Goal: Information Seeking & Learning: Learn about a topic

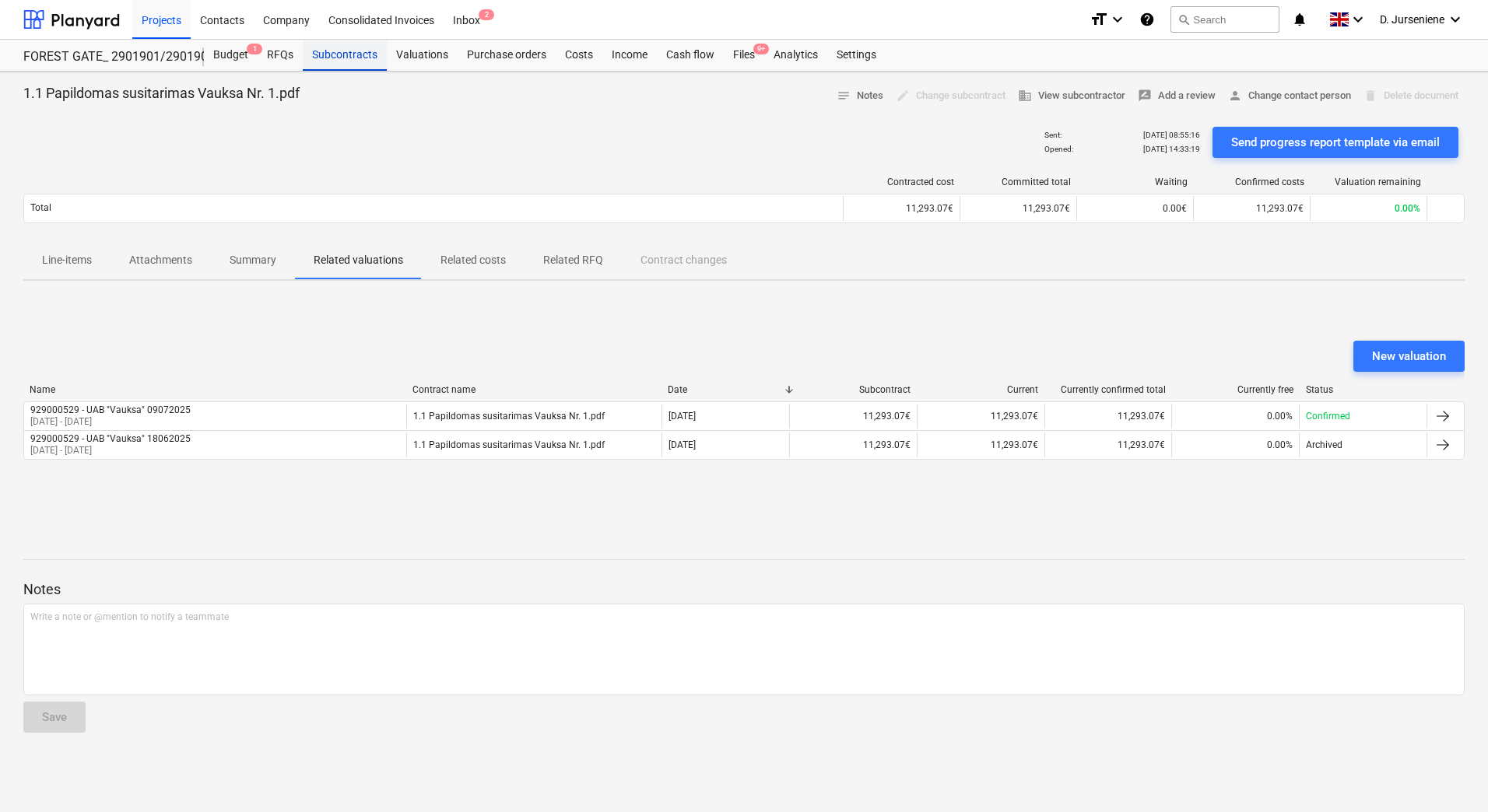
click at [340, 53] on div "Subcontracts" at bounding box center [345, 56] width 84 height 31
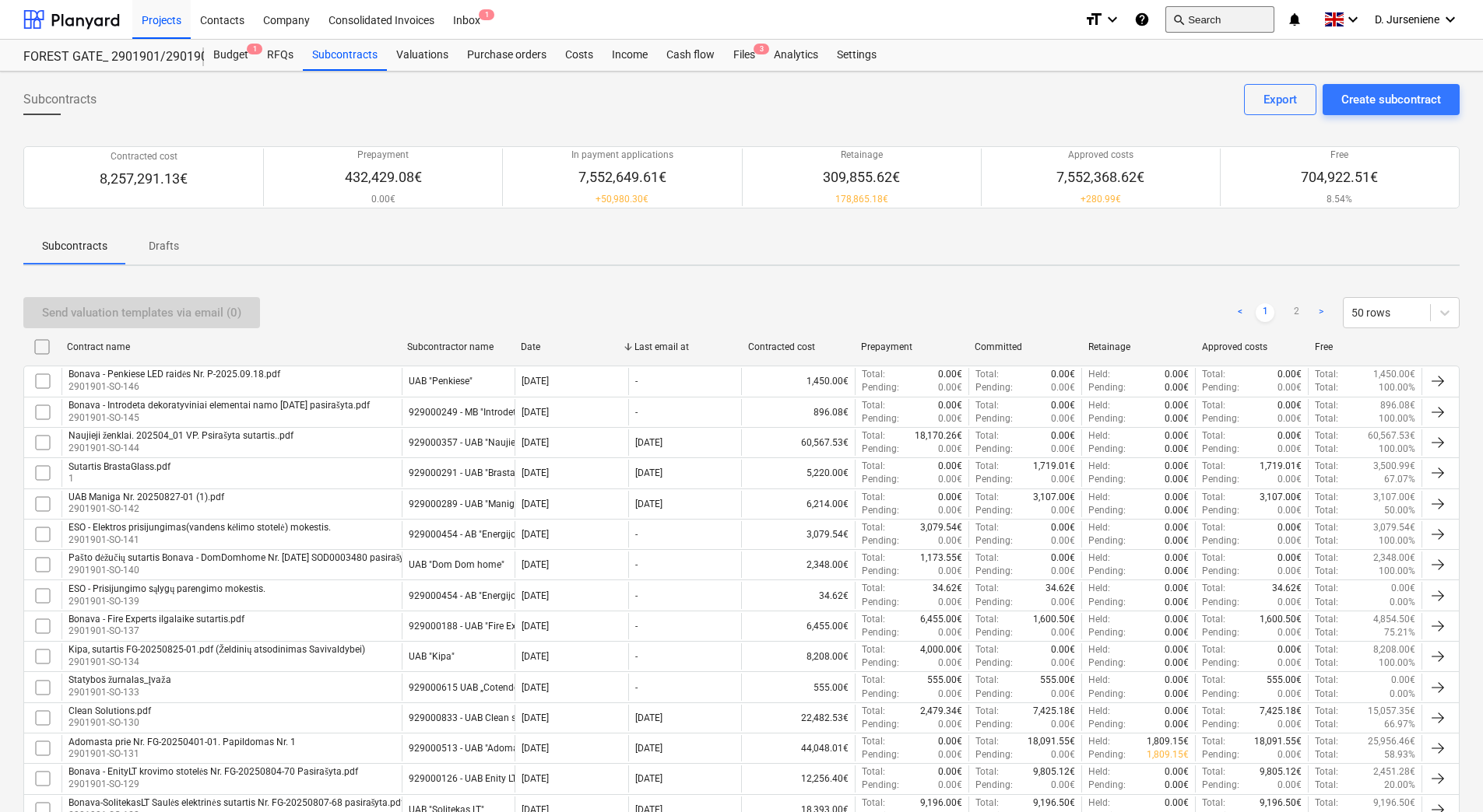
click at [1184, 17] on button "search Search" at bounding box center [1220, 19] width 109 height 26
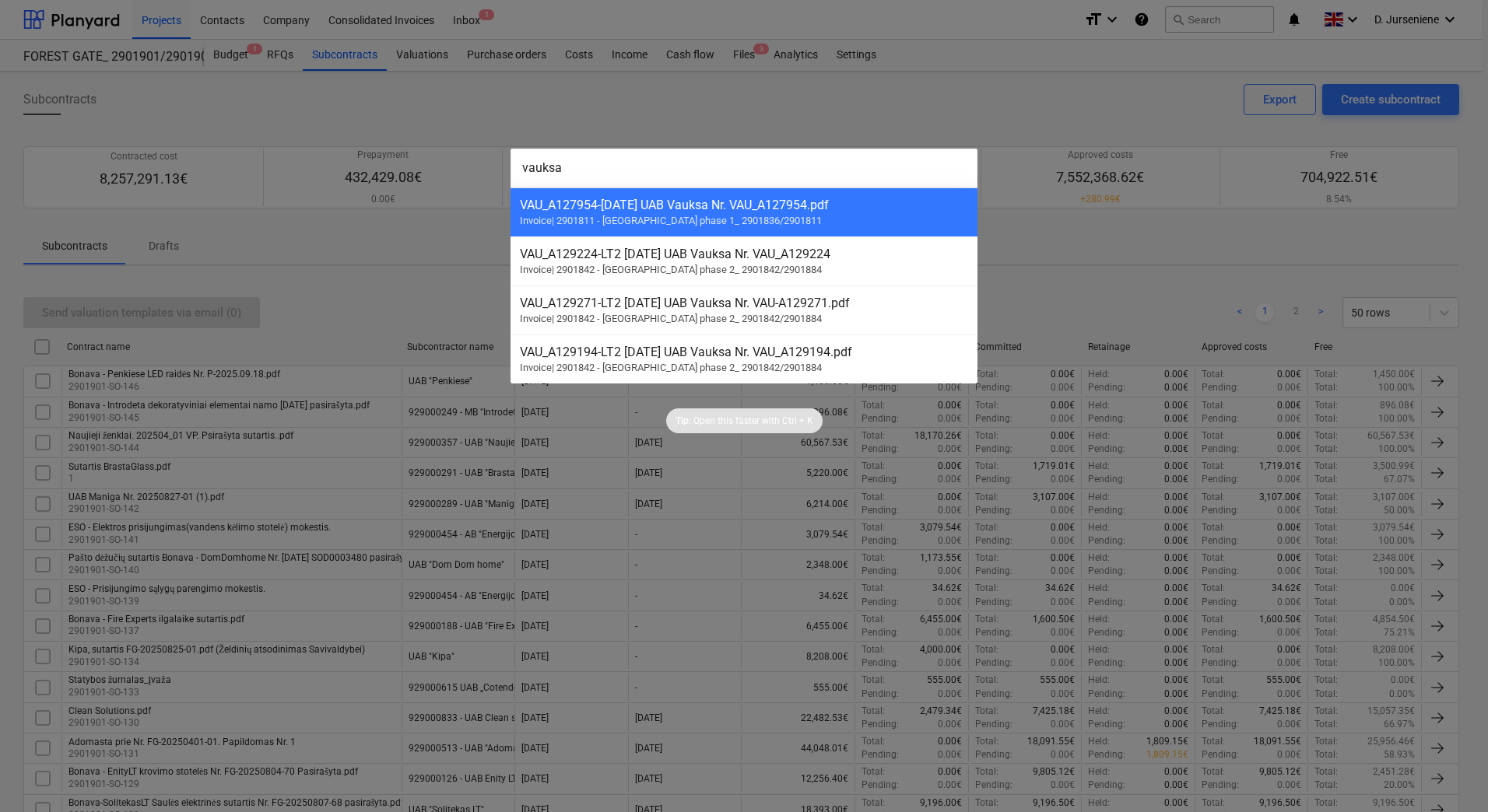
type input "vauksa"
click at [743, 108] on div at bounding box center [744, 406] width 1488 height 812
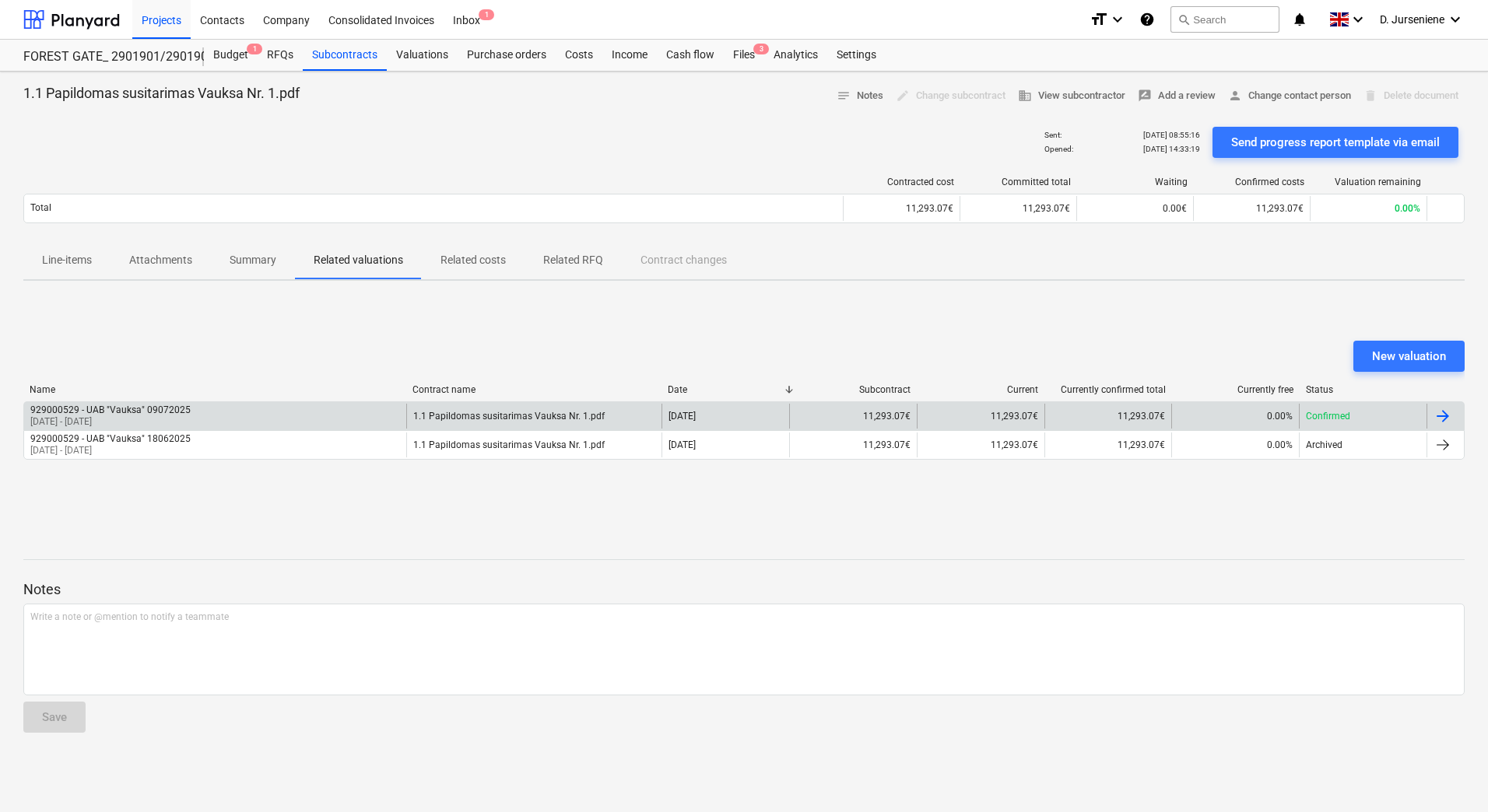
click at [151, 411] on div "929000529 - UAB "Vauksa" 09072025" at bounding box center [110, 410] width 160 height 11
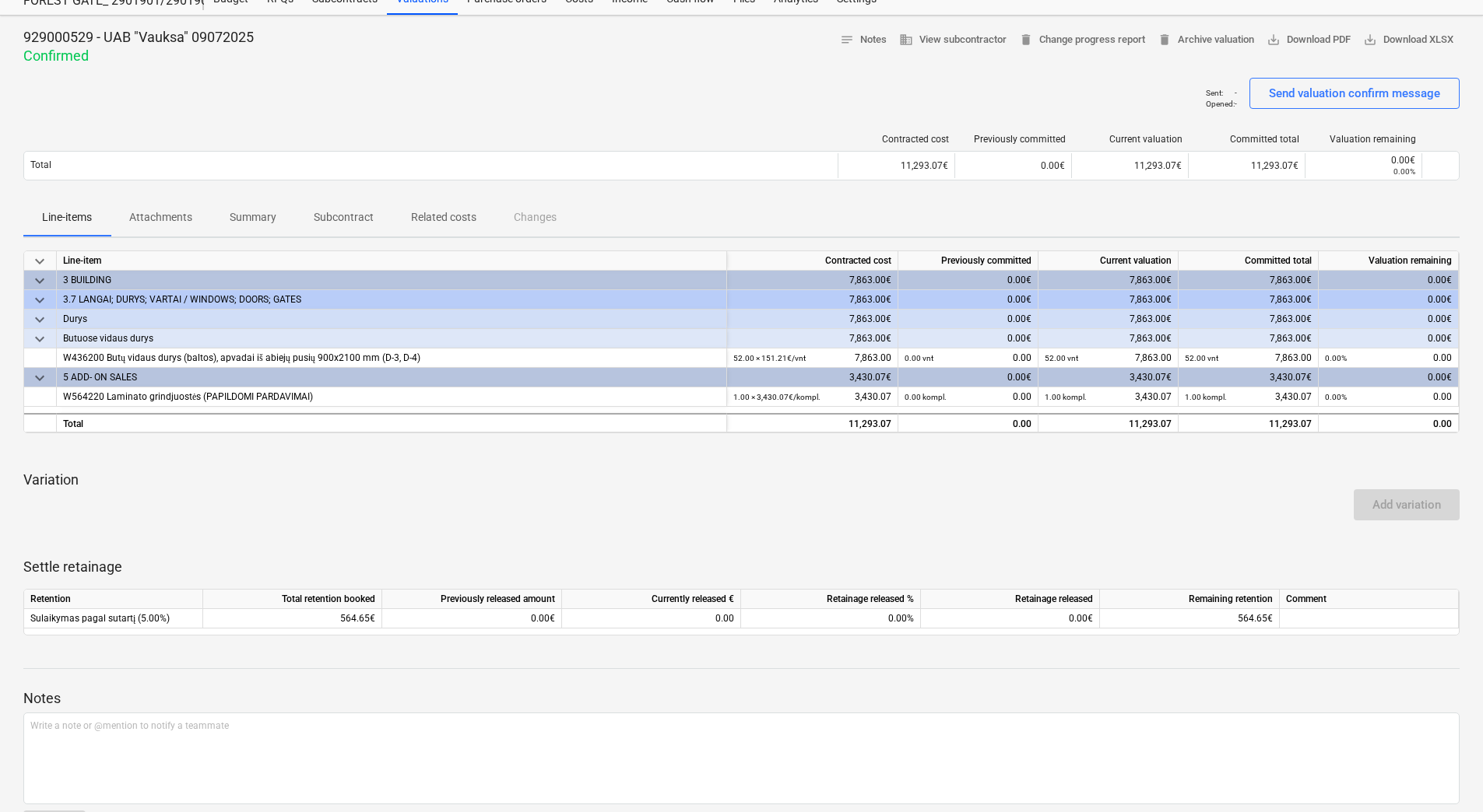
scroll to position [110, 0]
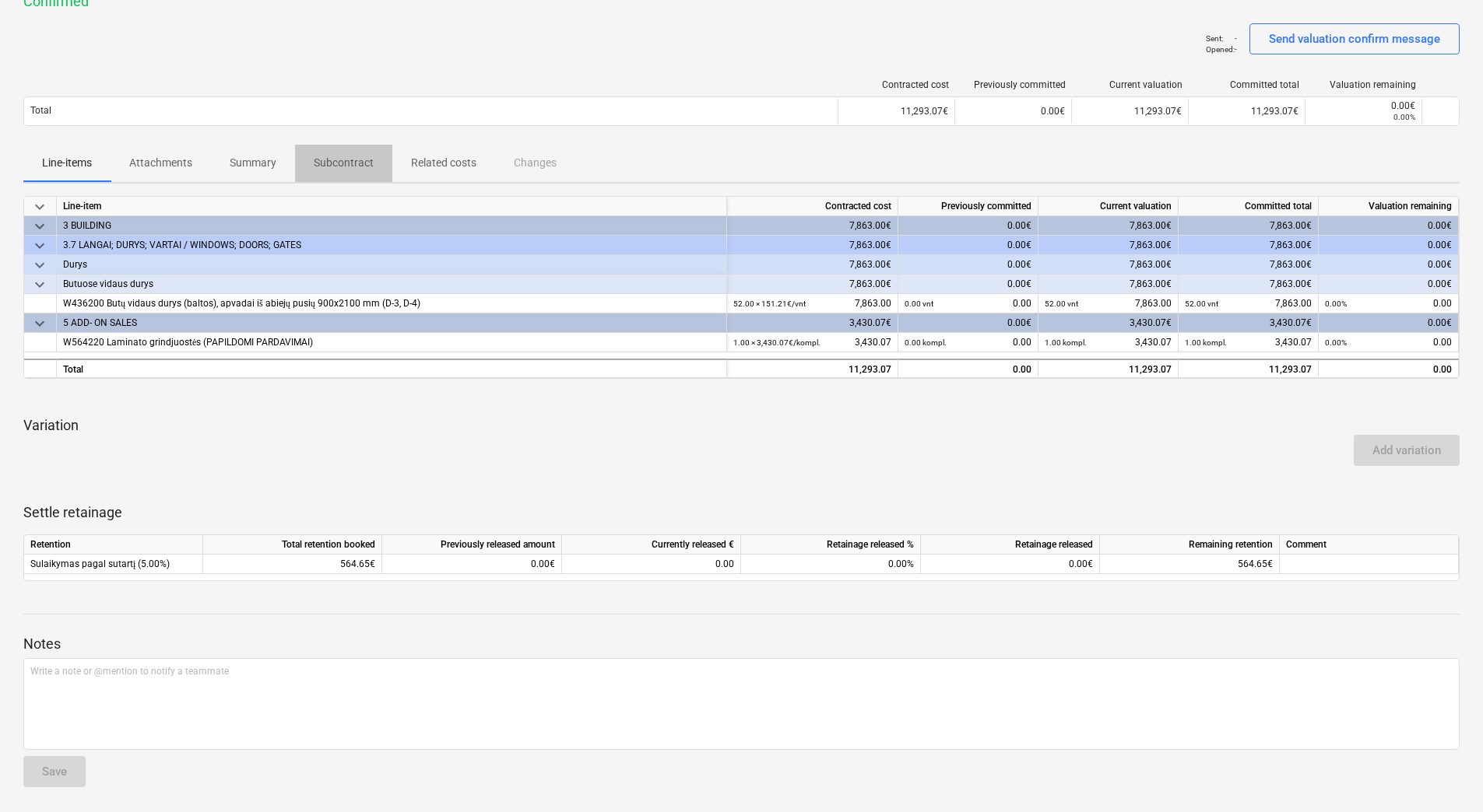
click at [345, 151] on span "Subcontract" at bounding box center [344, 163] width 98 height 26
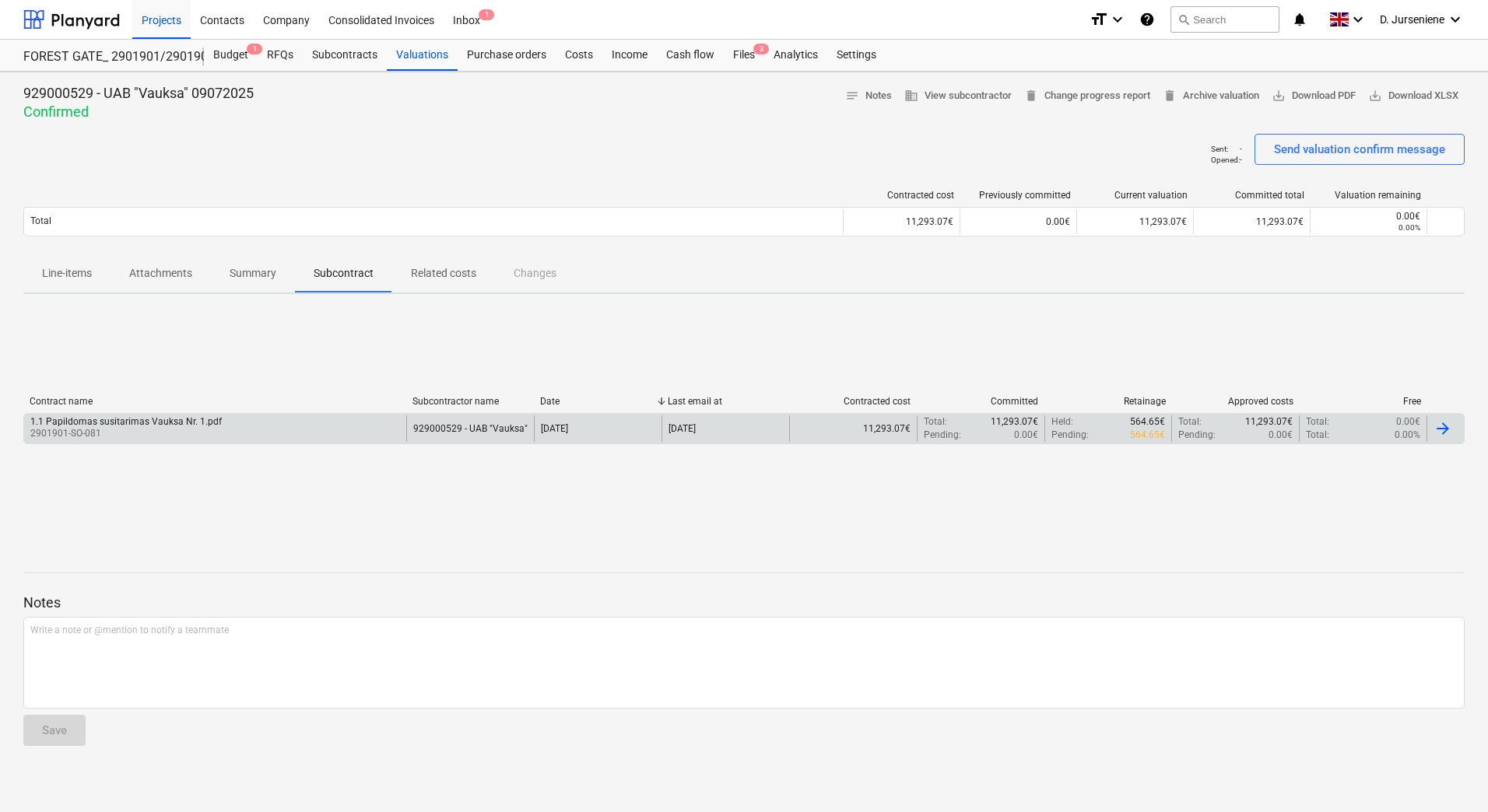
click at [167, 420] on div "1.1 Papildomas susitarimas Vauksa Nr. 1.pdf" at bounding box center [126, 422] width 191 height 11
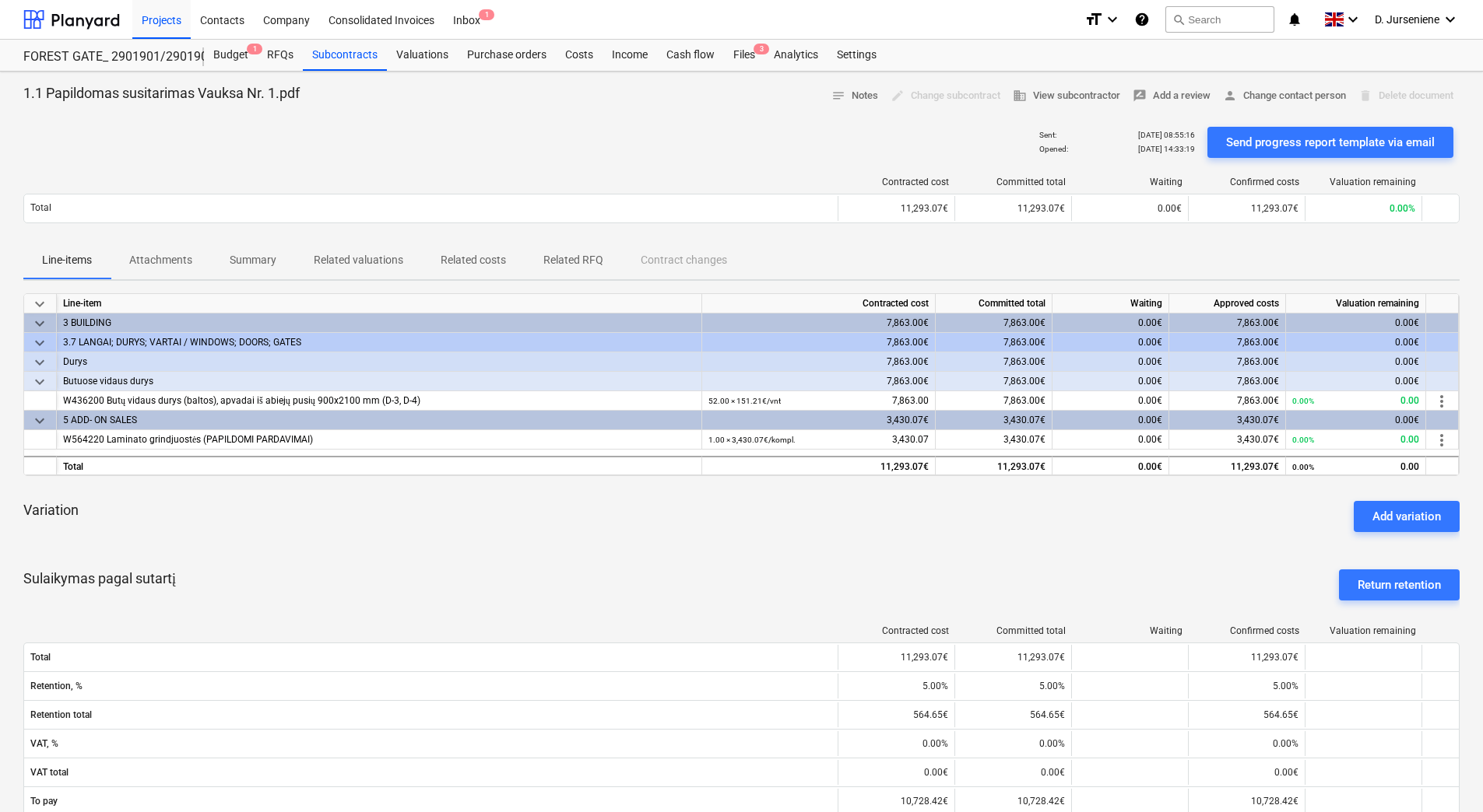
click at [450, 258] on p "Related costs" at bounding box center [473, 261] width 66 height 16
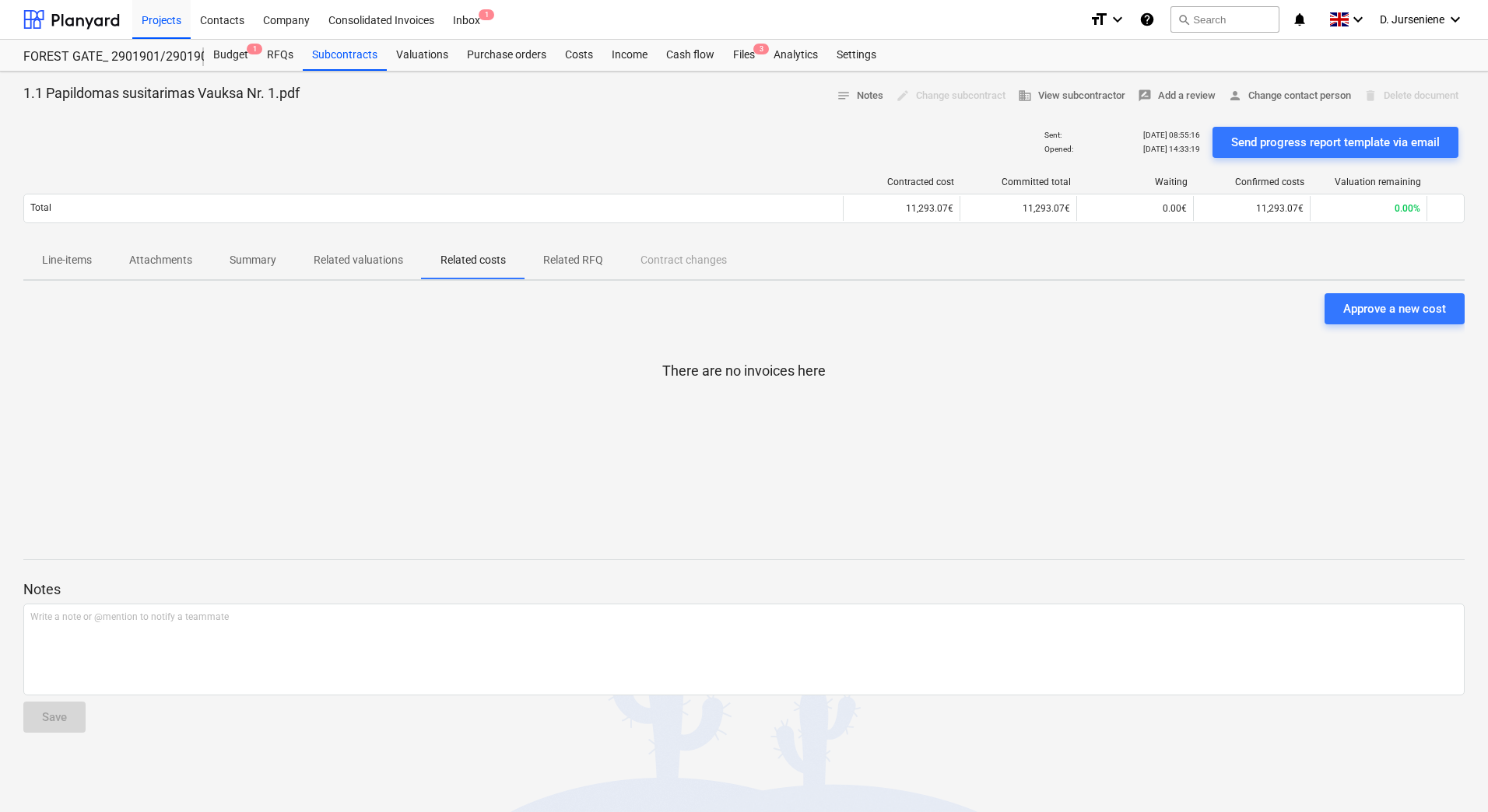
click at [257, 258] on p "Summary" at bounding box center [253, 261] width 46 height 16
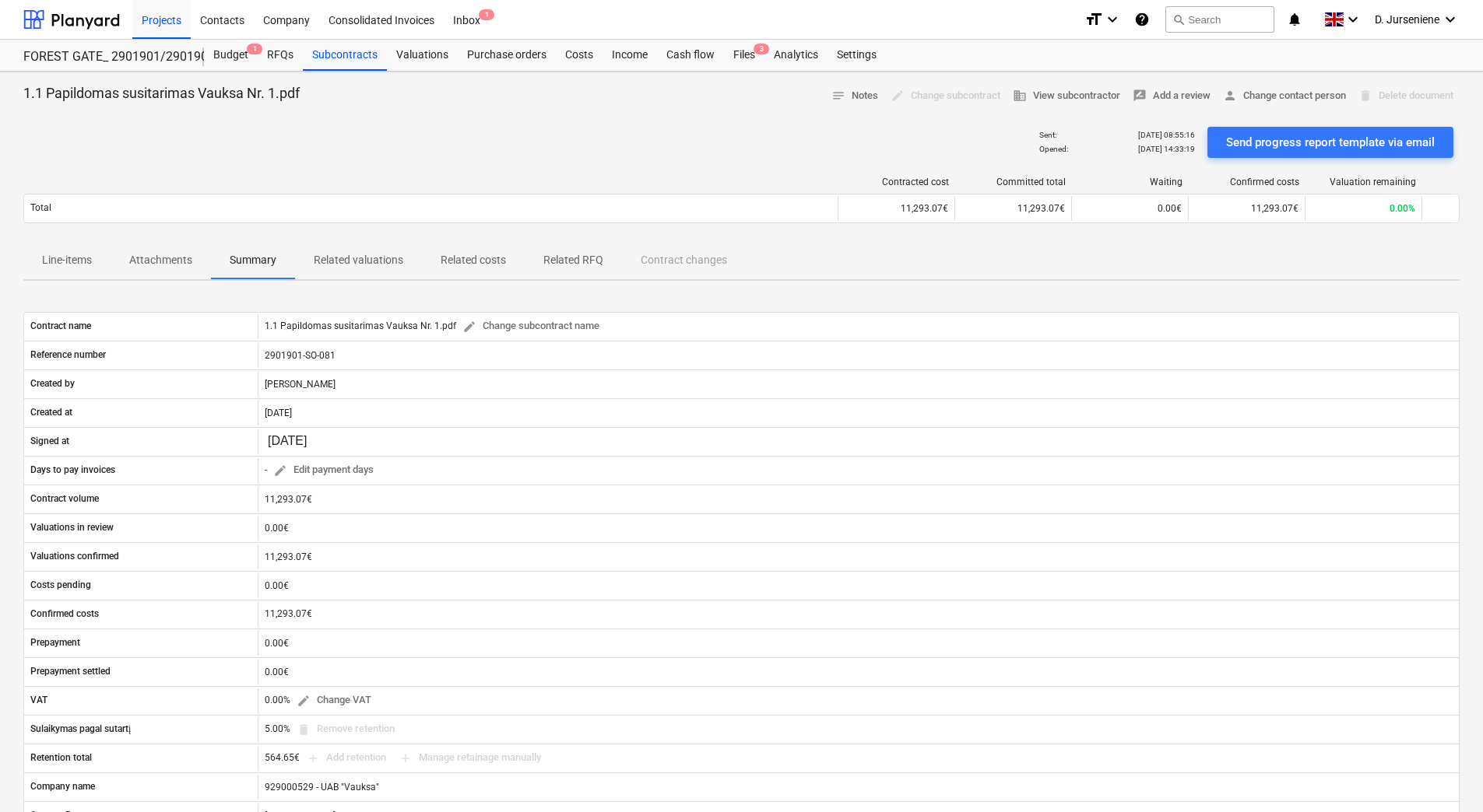
click at [306, 253] on span "Related valuations" at bounding box center [358, 261] width 127 height 26
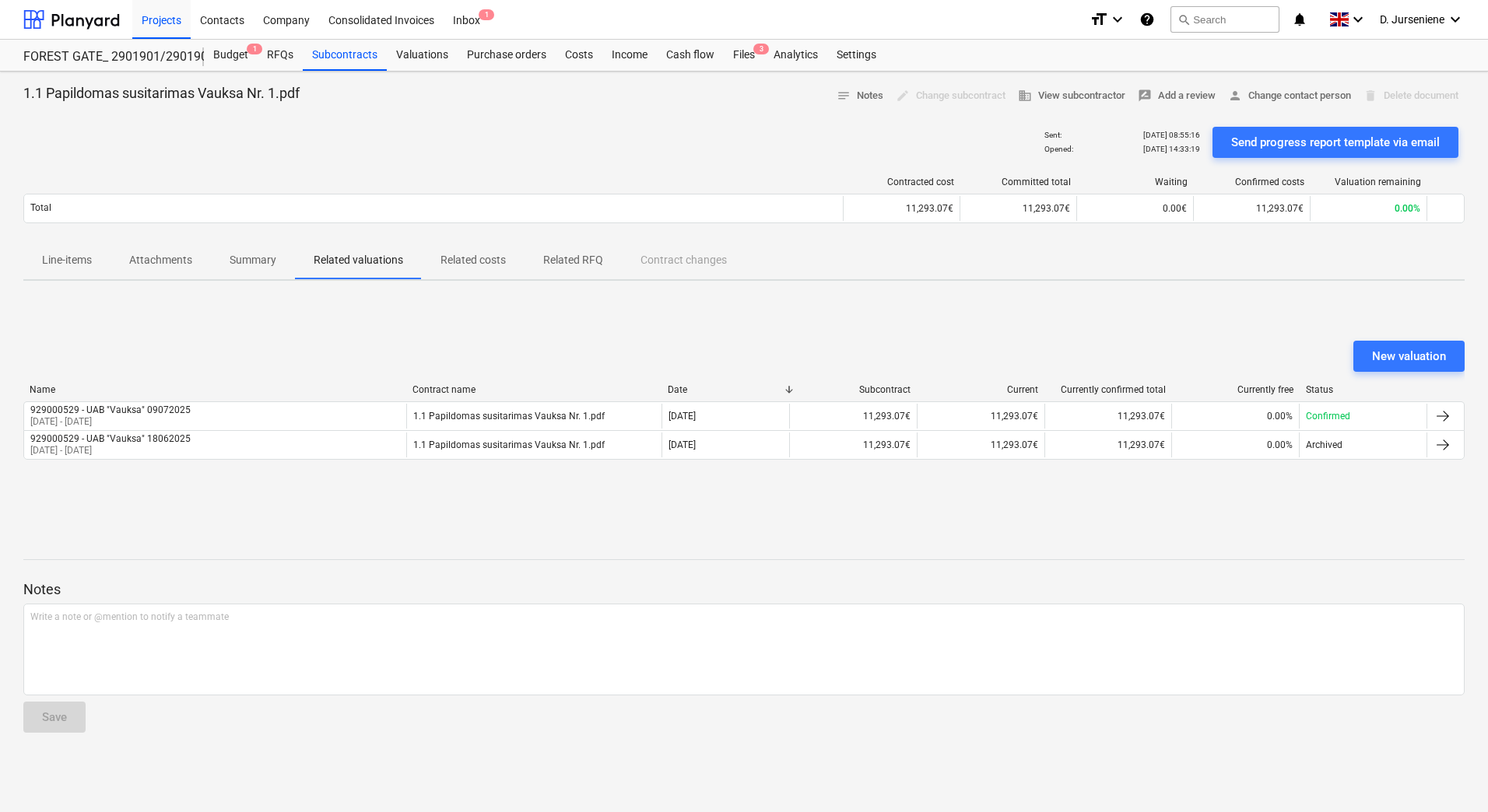
click at [161, 263] on p "Attachments" at bounding box center [160, 261] width 63 height 16
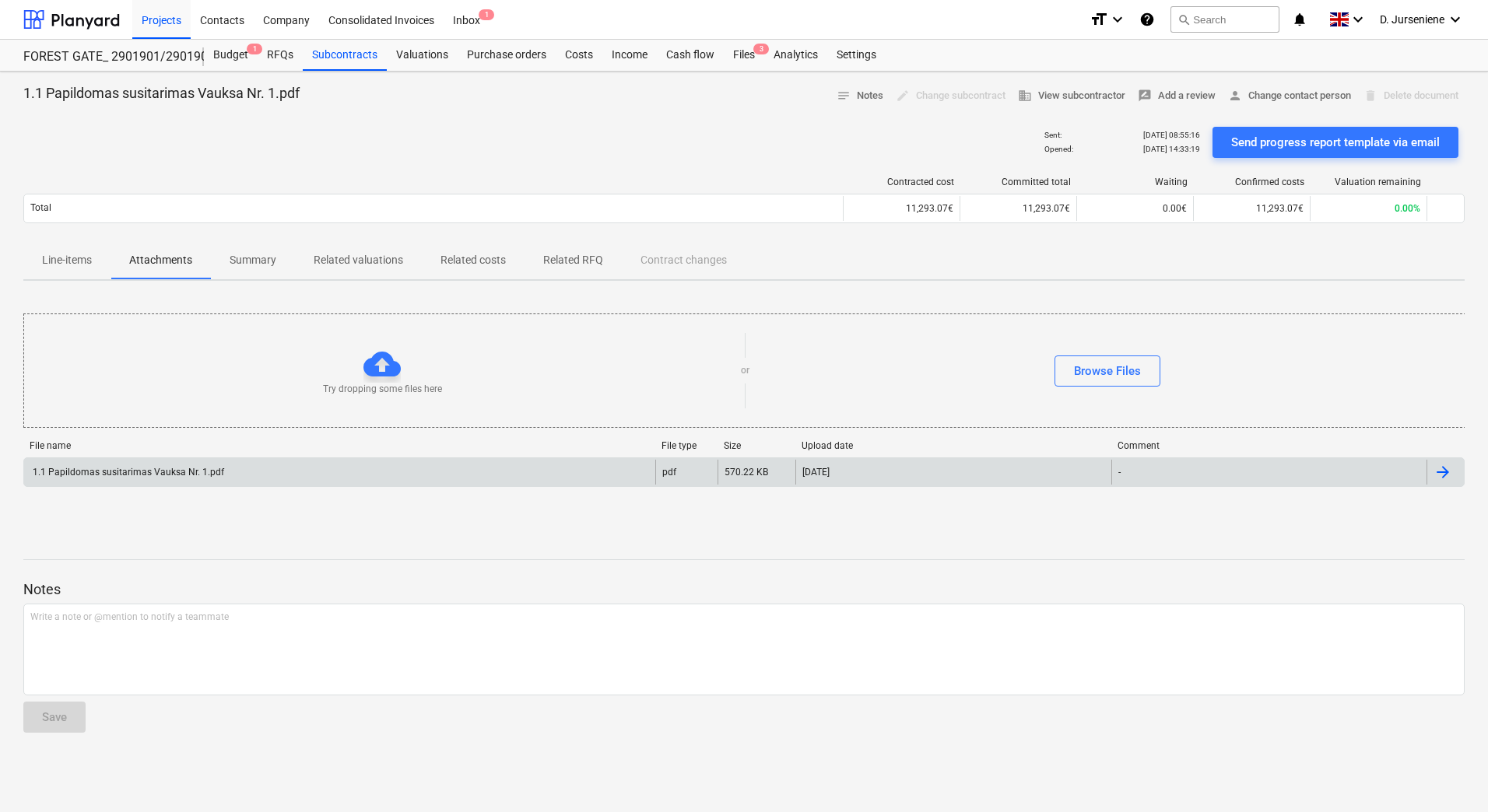
click at [151, 468] on div "1.1 Papildomas susitarimas Vauksa Nr. 1.pdf" at bounding box center [127, 472] width 194 height 11
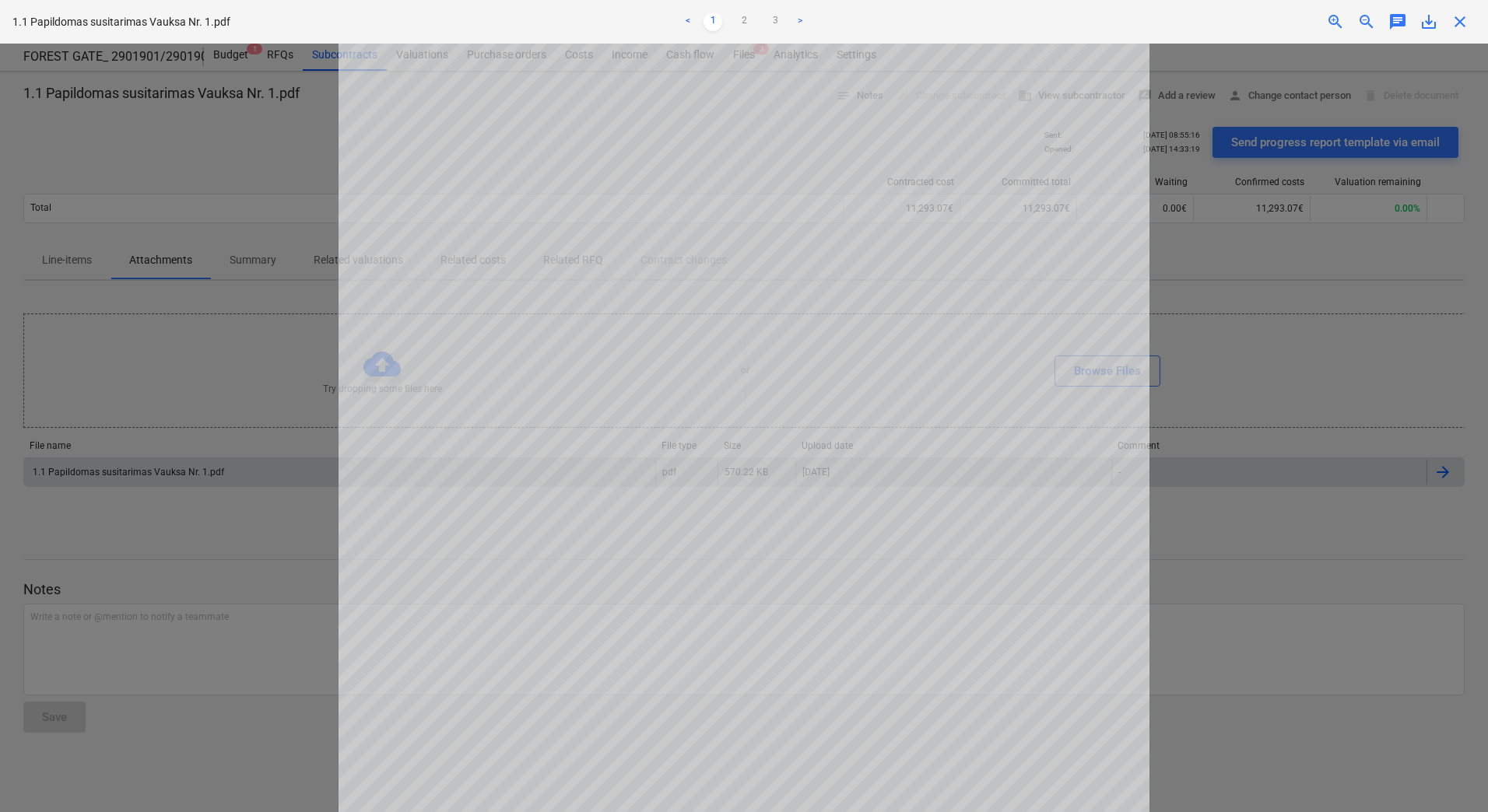
scroll to position [381, 0]
click at [280, 480] on div at bounding box center [744, 428] width 1488 height 769
click at [211, 179] on div at bounding box center [744, 428] width 1488 height 769
click at [1184, 22] on span "close" at bounding box center [1460, 22] width 18 height 18
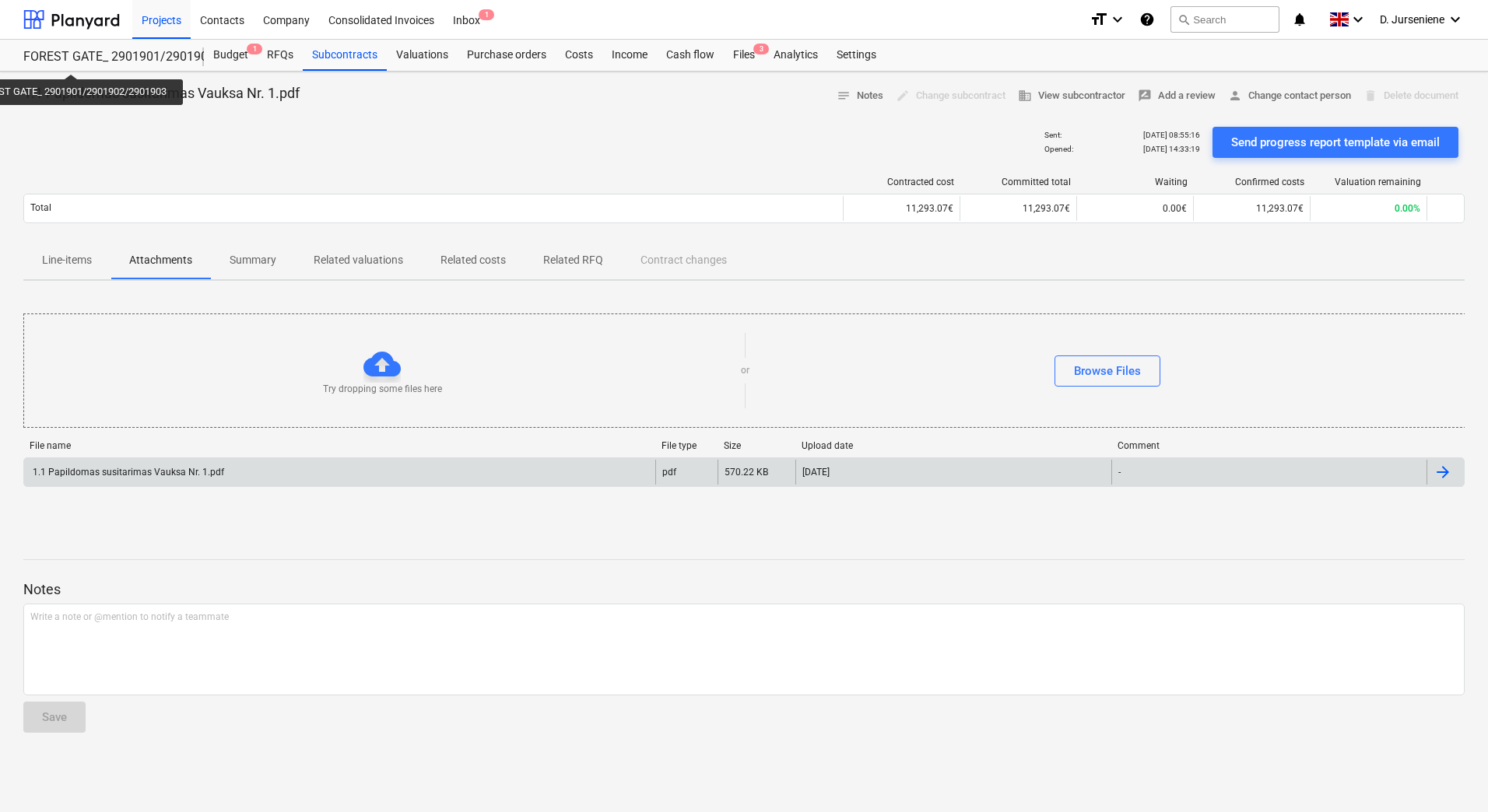
click at [73, 60] on div "FOREST GATE_ 2901901/2901902/2901903" at bounding box center [105, 57] width 162 height 16
click at [210, 53] on div "Budget 1" at bounding box center [231, 56] width 54 height 31
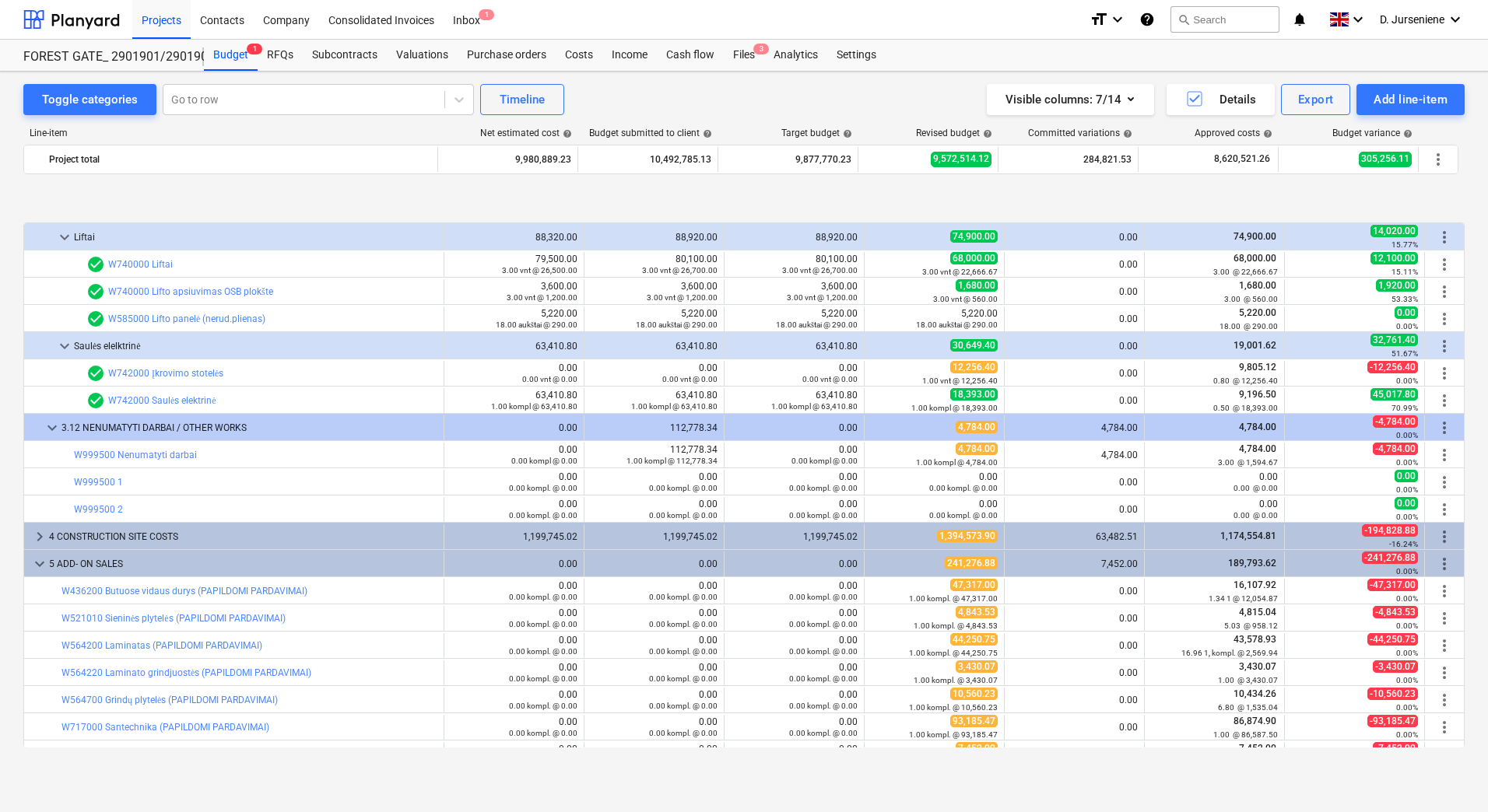
scroll to position [2864, 0]
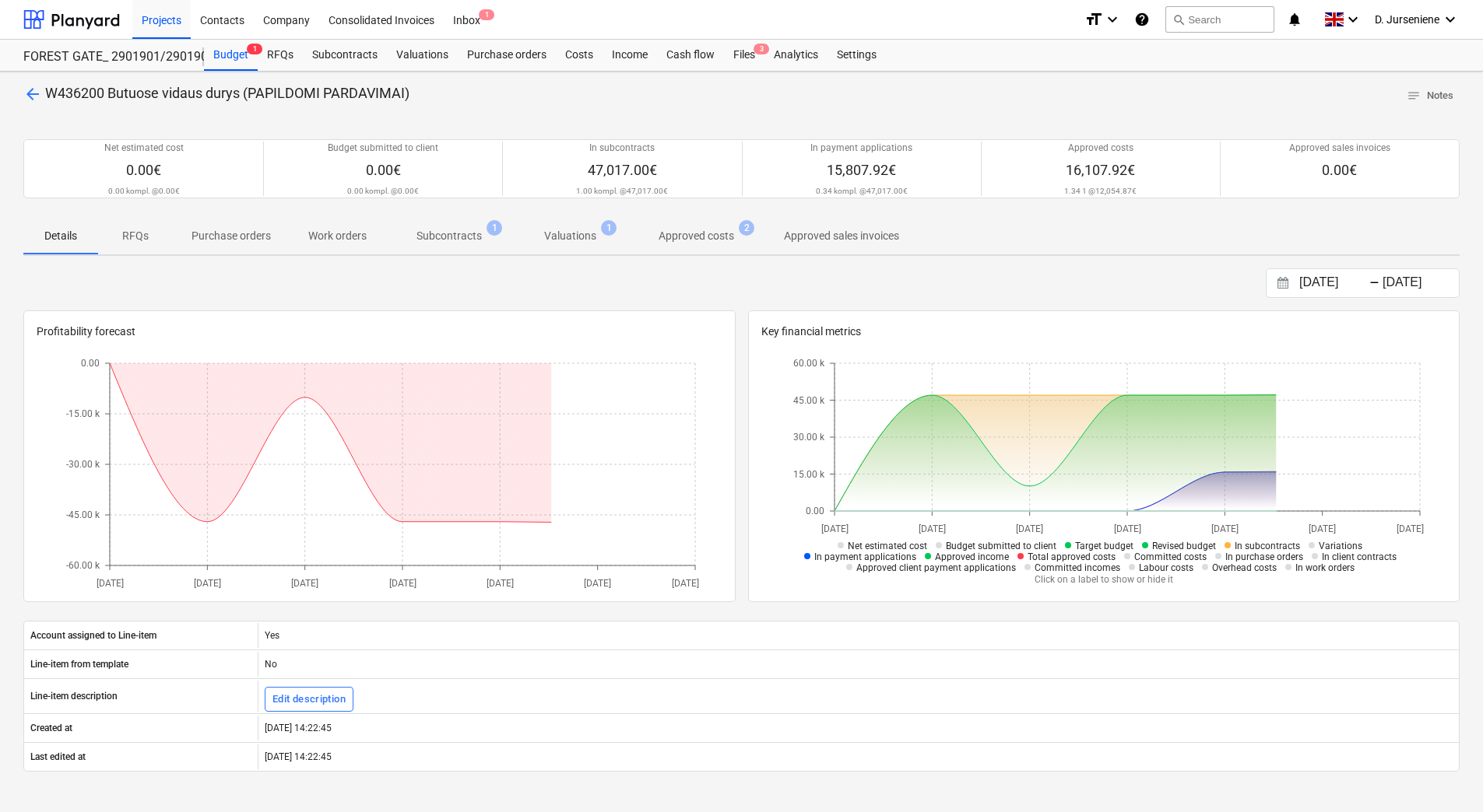
click at [436, 250] on span "Subcontracts 1" at bounding box center [449, 235] width 128 height 28
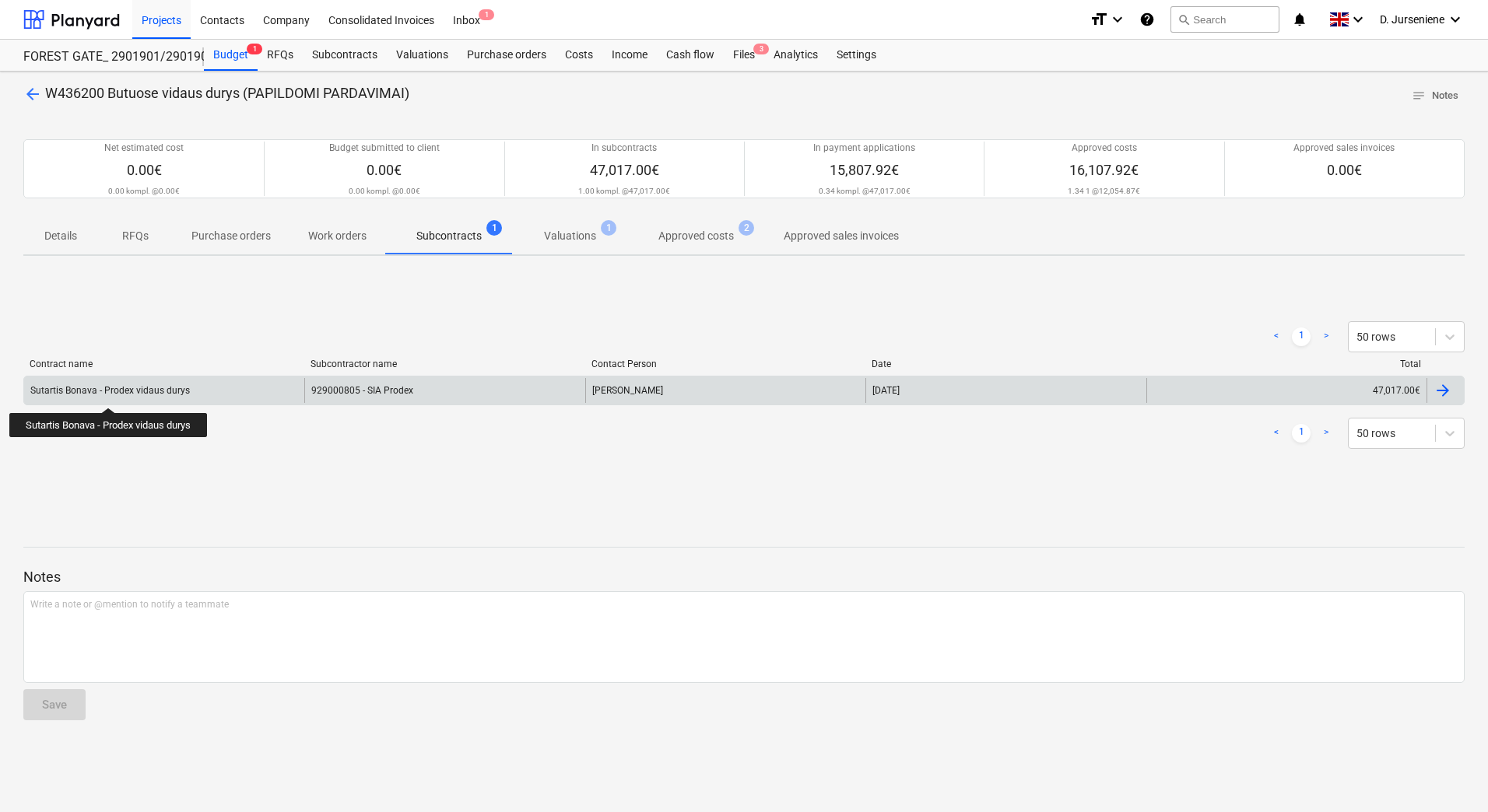
click at [112, 394] on div "Sutartis Bonava - Prodex vidaus durys" at bounding box center [109, 391] width 160 height 11
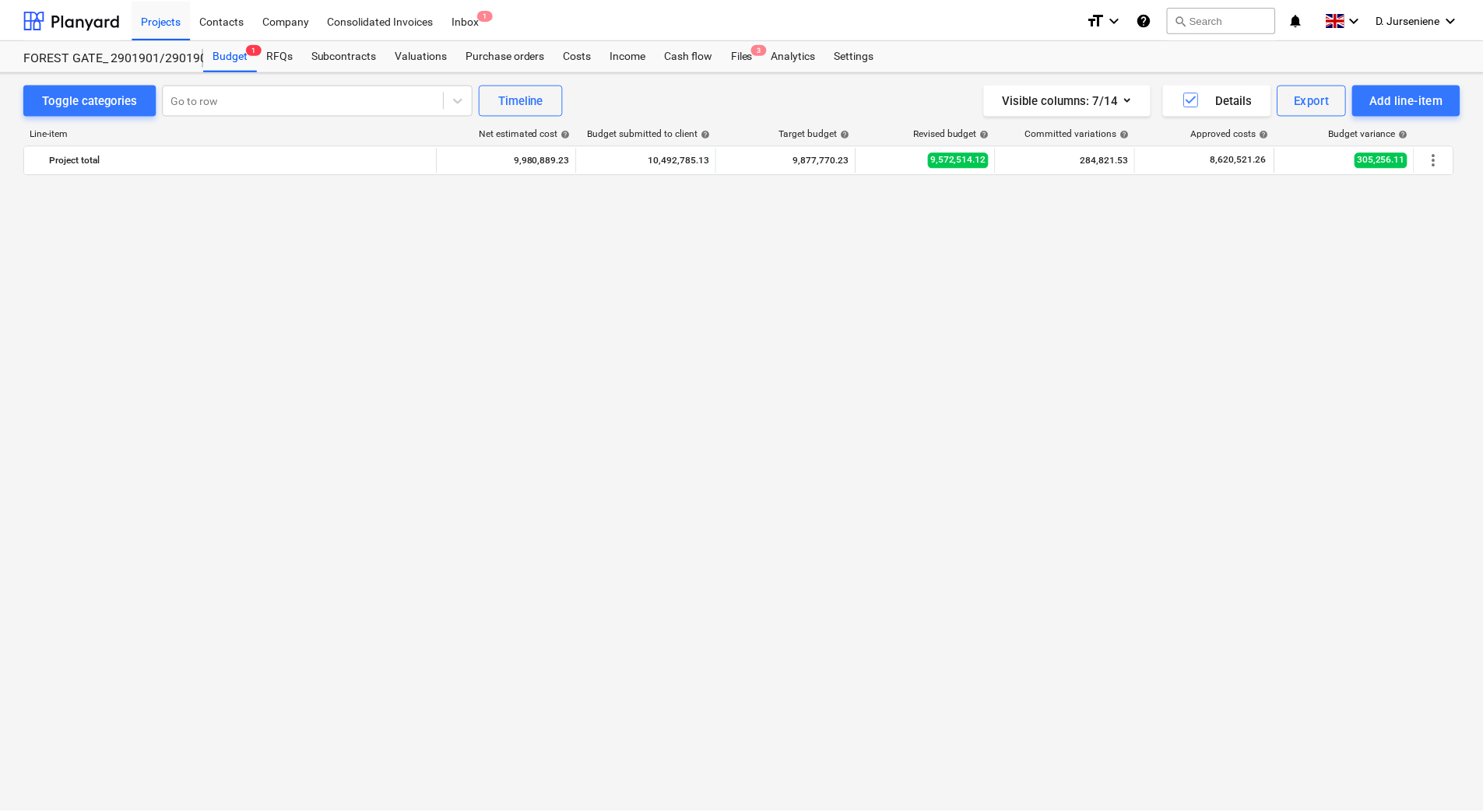
scroll to position [2864, 0]
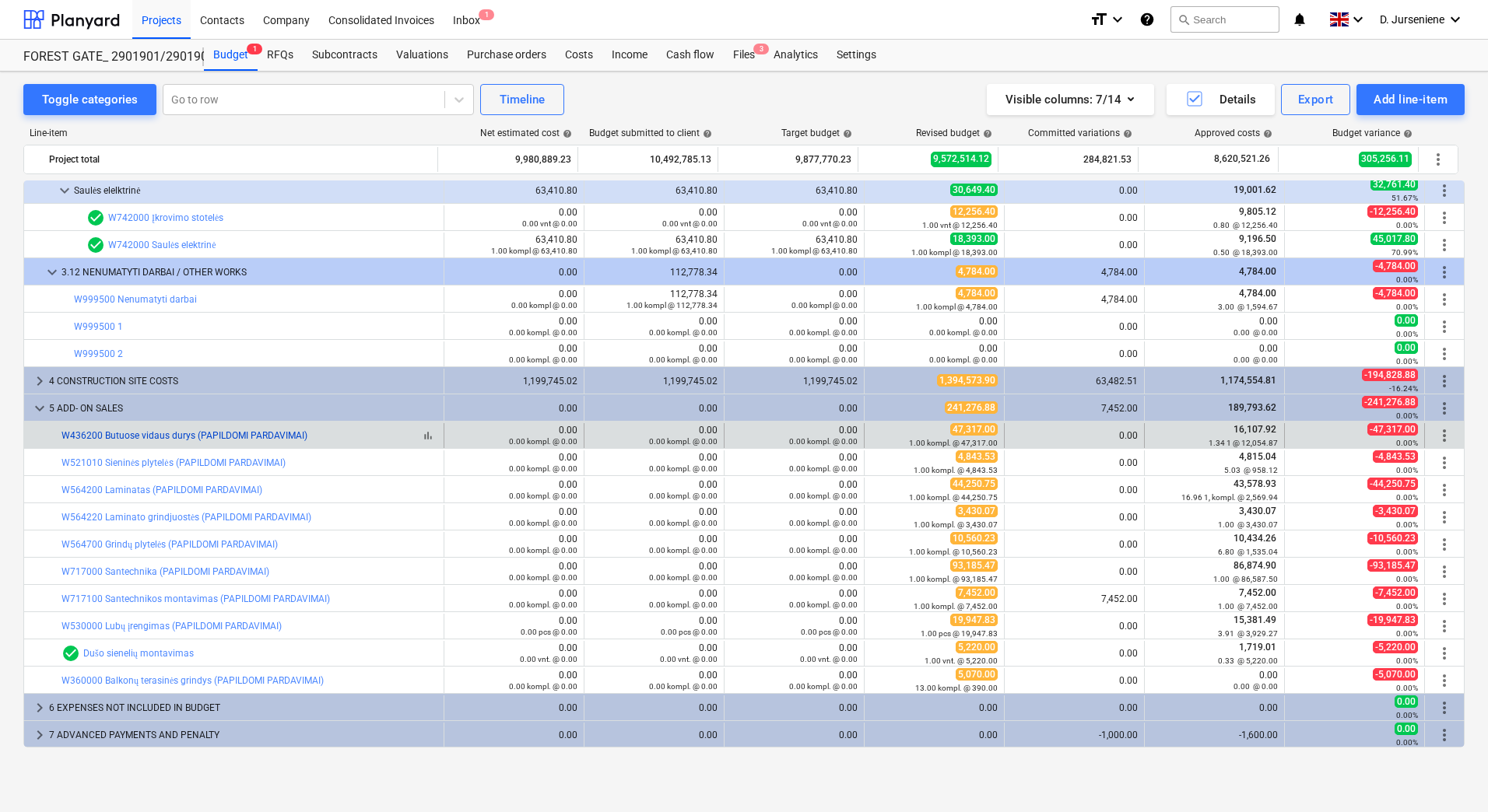
click at [288, 437] on link "W436200 Butuose vidaus durys (PAPILDOMI PARDAVIMAI)" at bounding box center [184, 436] width 246 height 11
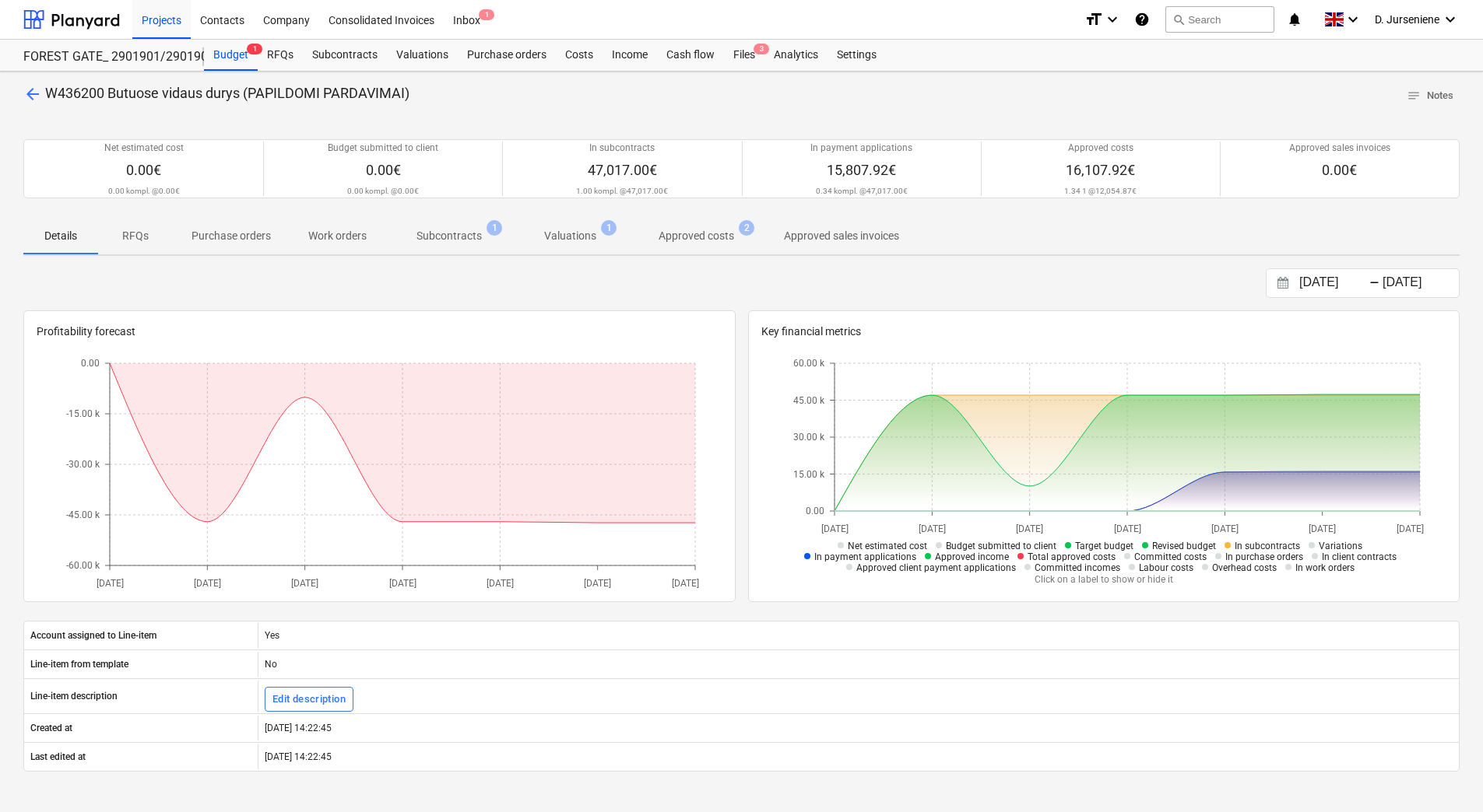
click at [139, 232] on p "RFQs" at bounding box center [135, 236] width 37 height 16
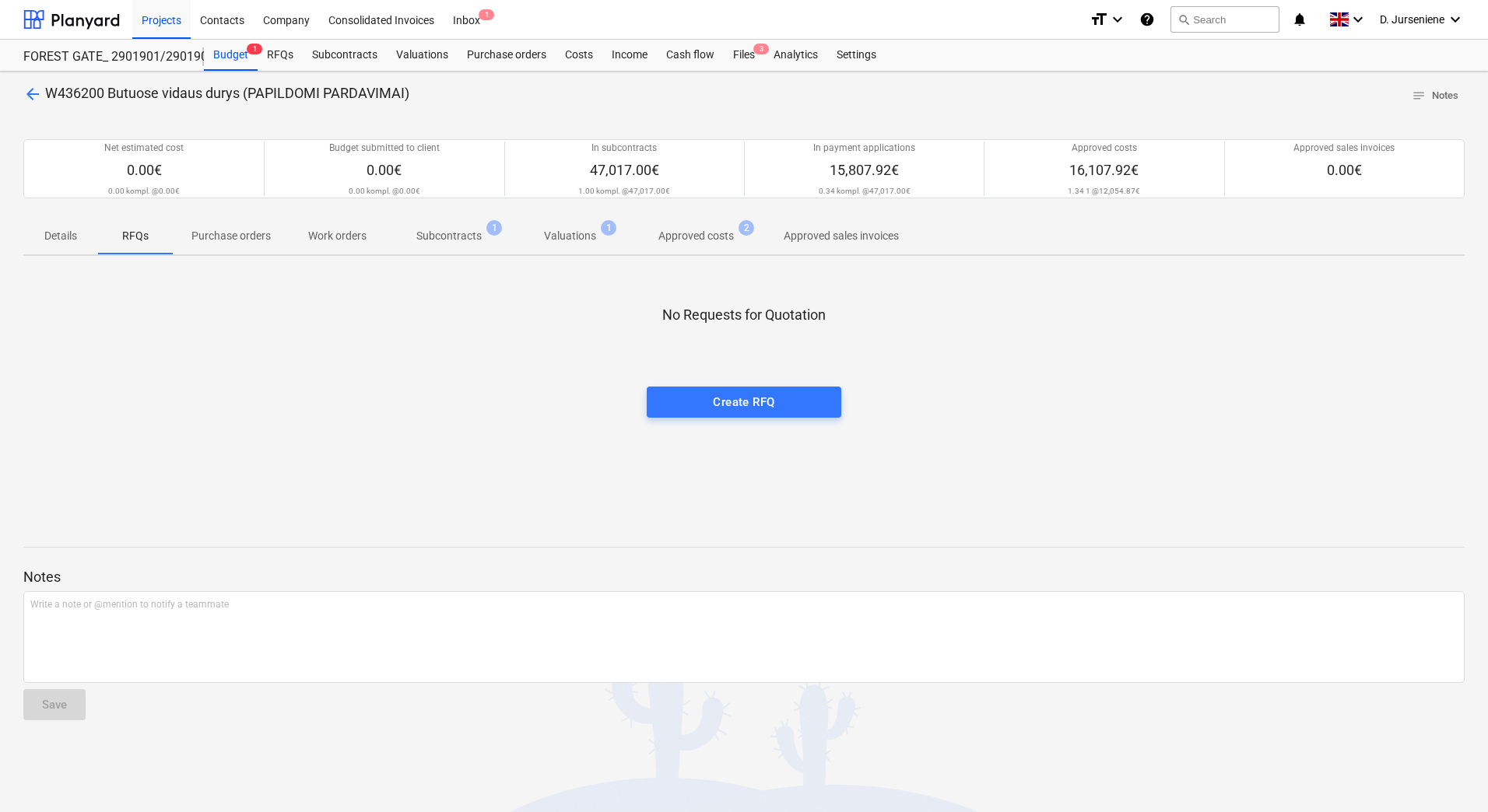
click at [222, 236] on p "Purchase orders" at bounding box center [231, 236] width 79 height 16
click at [351, 236] on p "Work orders" at bounding box center [337, 236] width 58 height 16
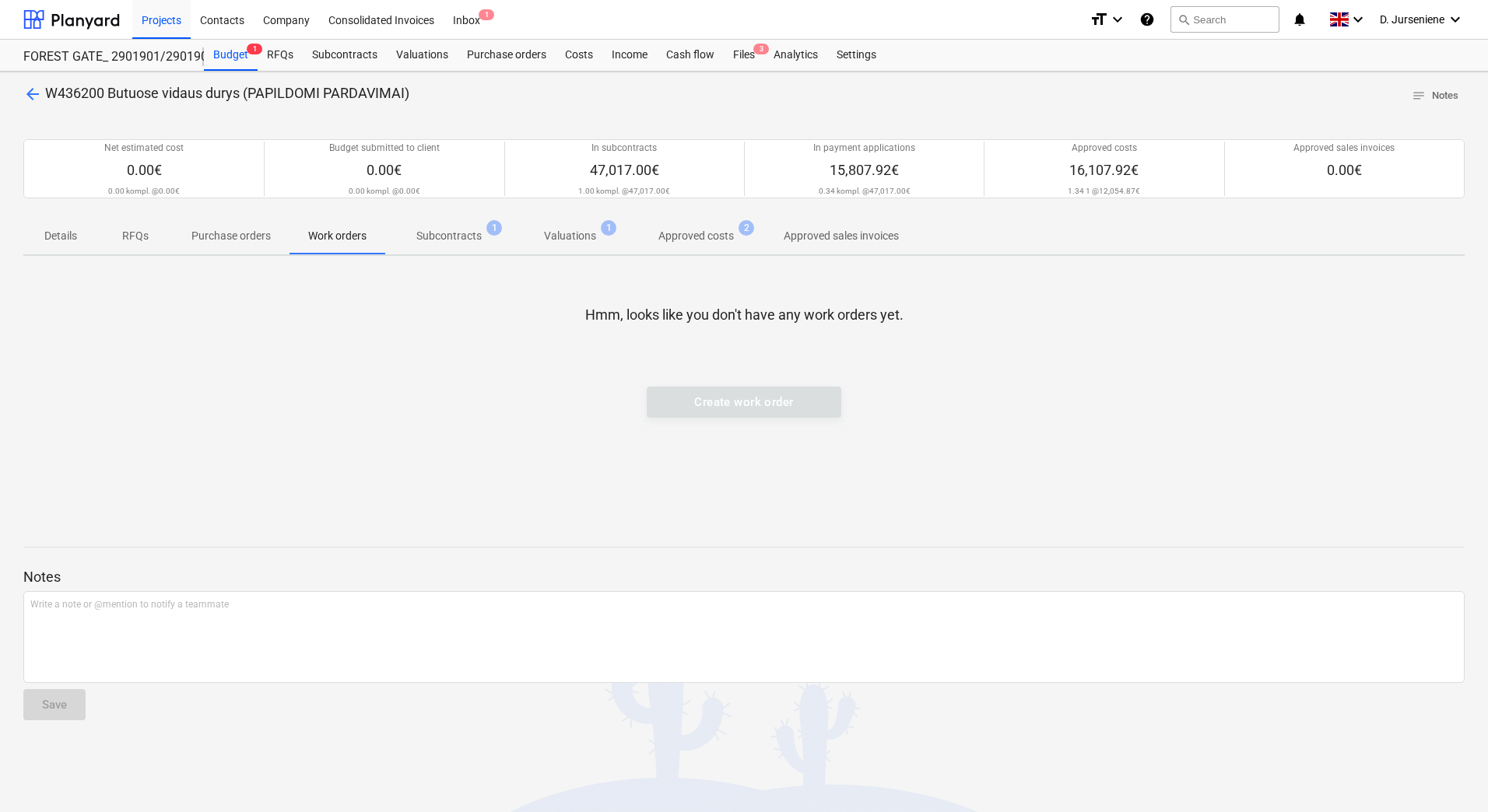
click at [431, 239] on p "Subcontracts" at bounding box center [450, 236] width 66 height 16
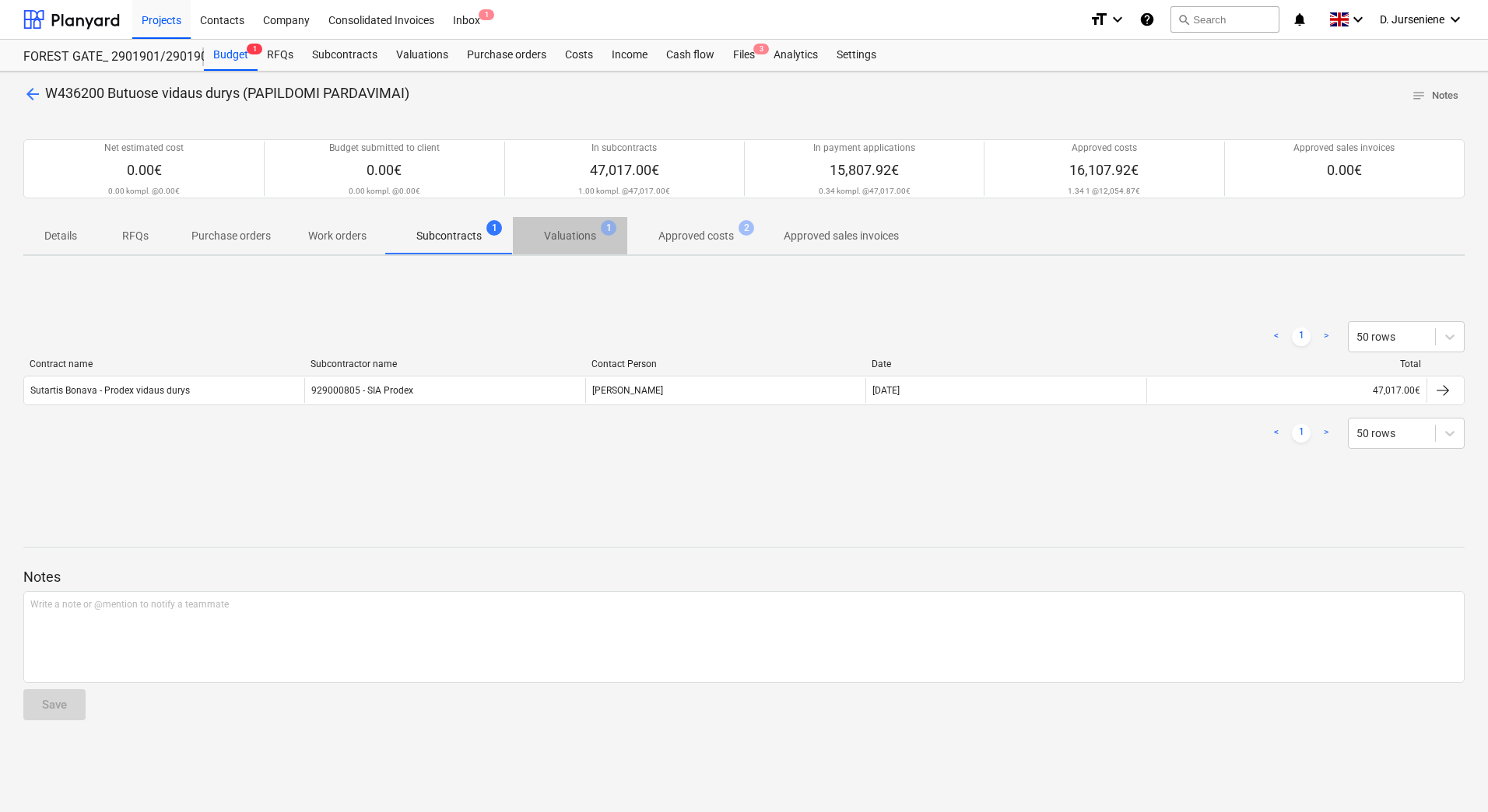
click at [551, 235] on p "Valuations" at bounding box center [570, 236] width 52 height 16
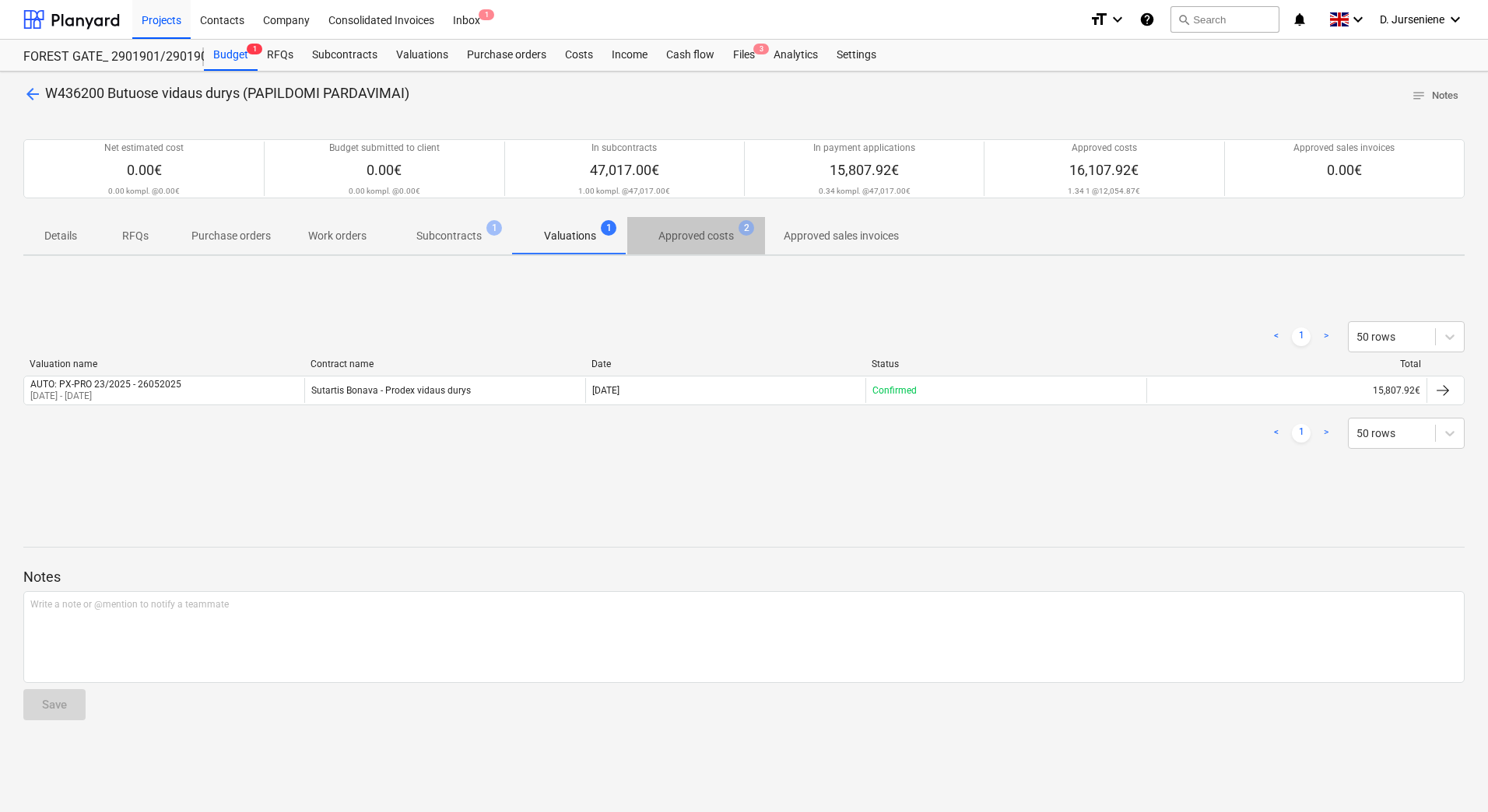
click at [710, 241] on p "Approved costs" at bounding box center [696, 236] width 76 height 16
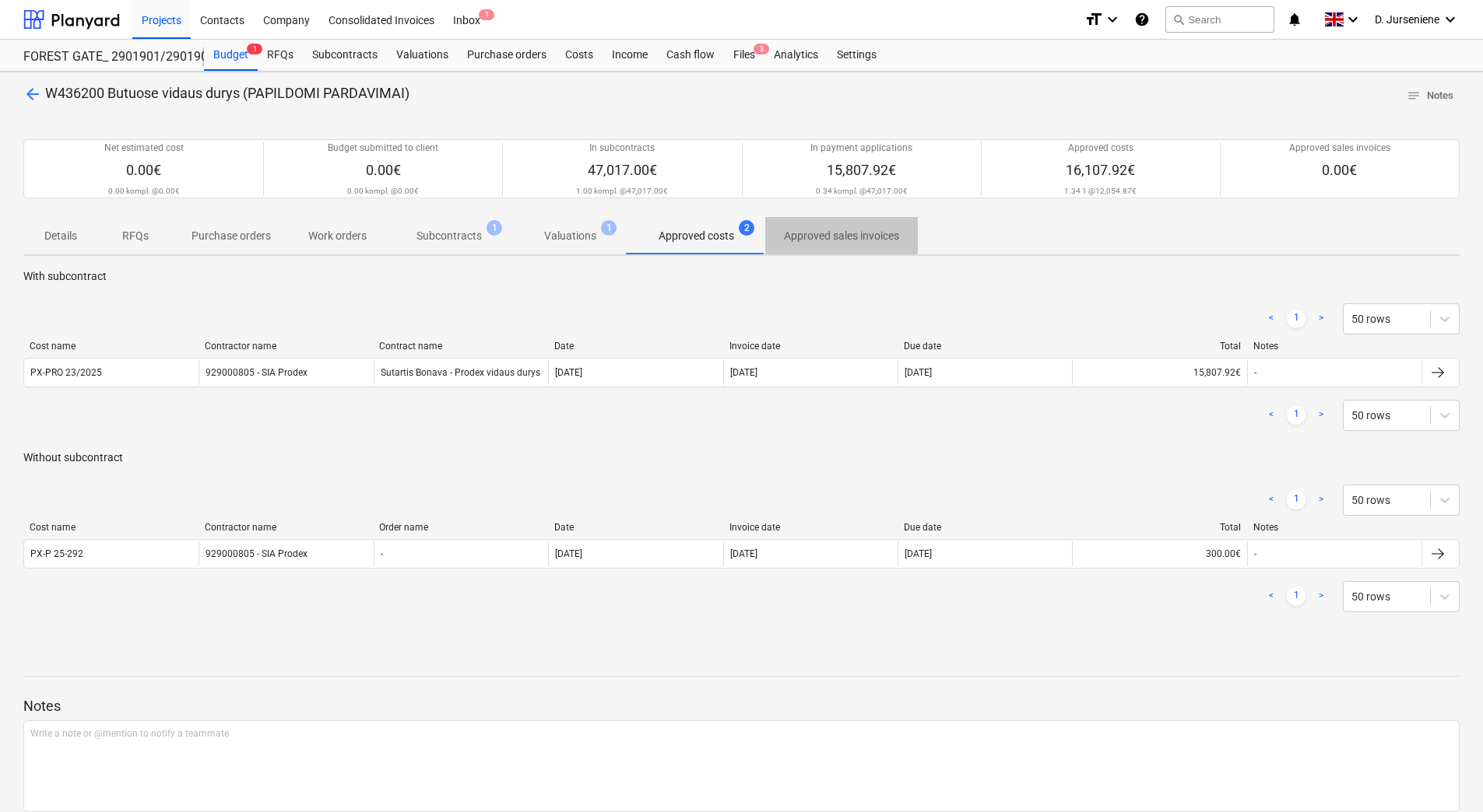
click at [812, 237] on p "Approved sales invoices" at bounding box center [841, 236] width 115 height 16
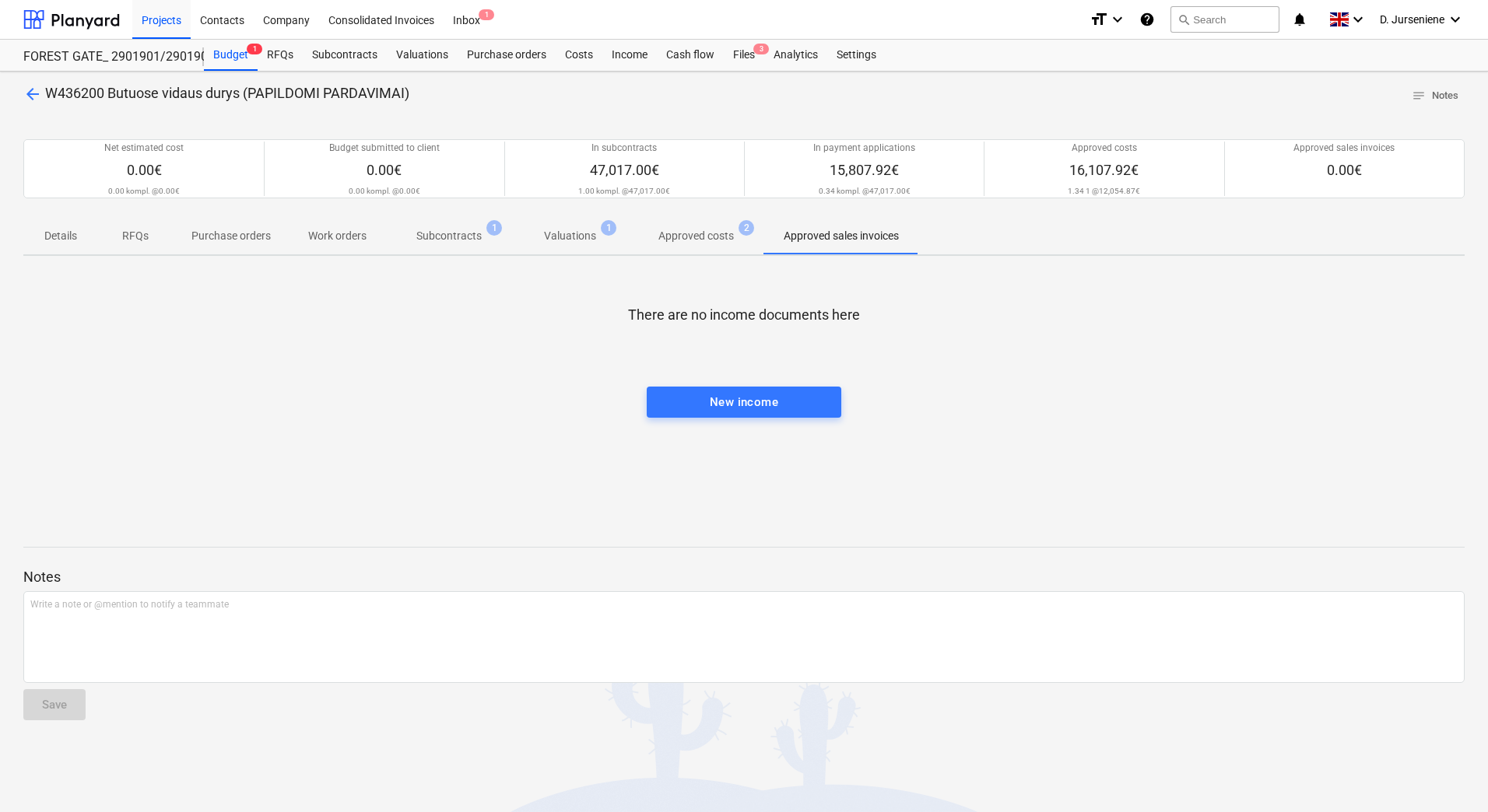
click at [441, 238] on p "Subcontracts" at bounding box center [450, 236] width 66 height 16
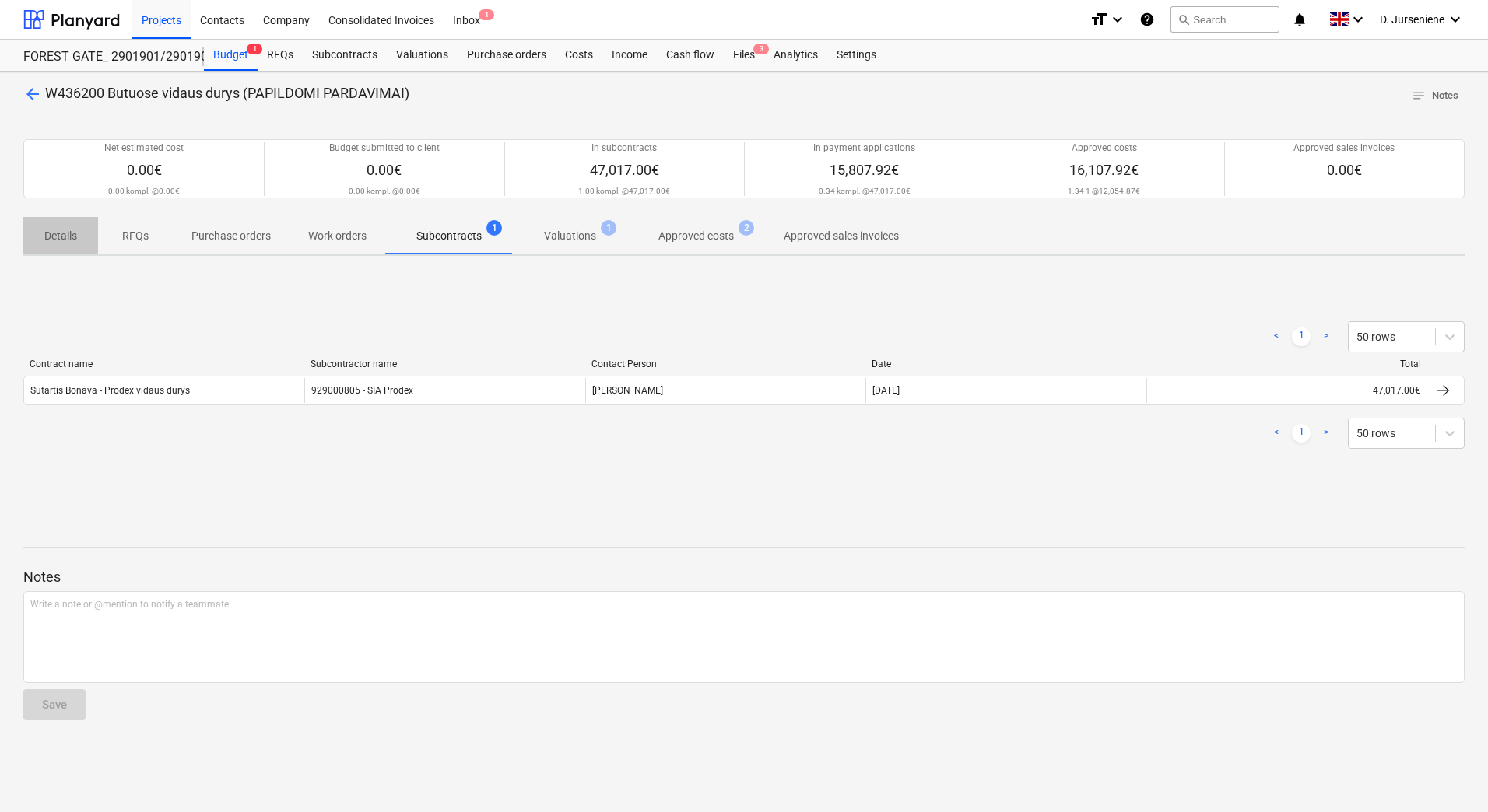
click at [32, 235] on span "Details" at bounding box center [61, 236] width 75 height 26
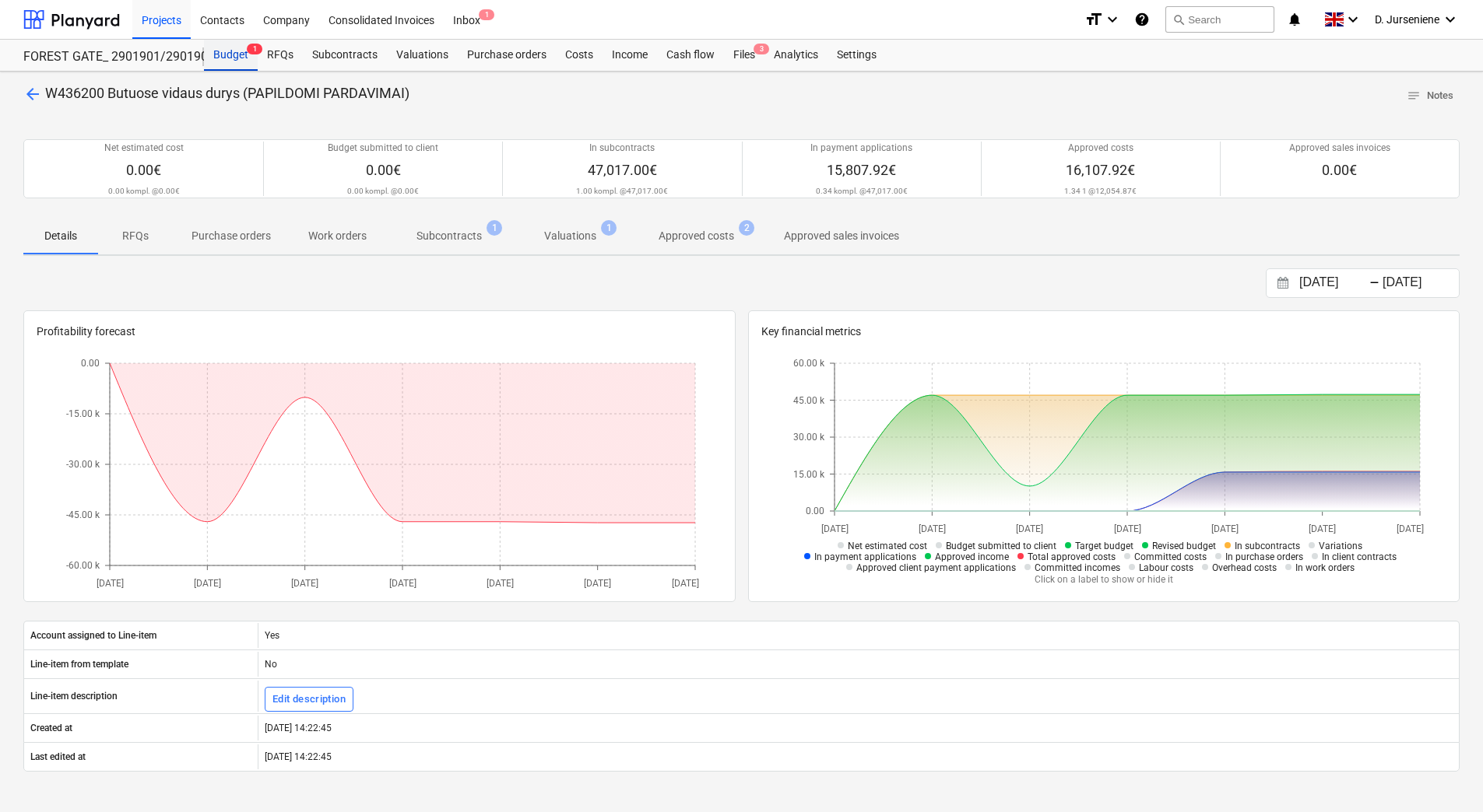
click at [212, 50] on div "Budget 1" at bounding box center [231, 56] width 54 height 31
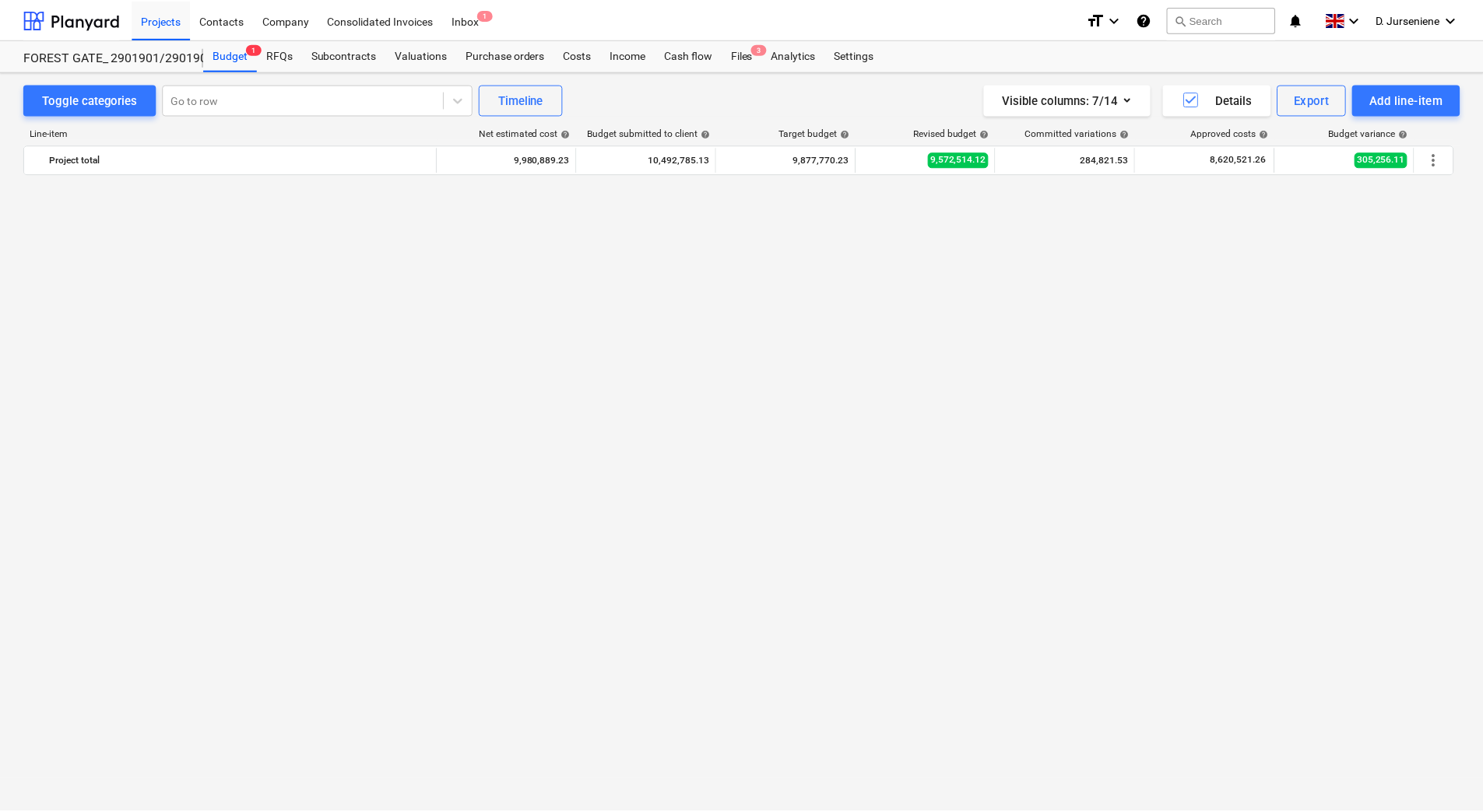
scroll to position [2864, 0]
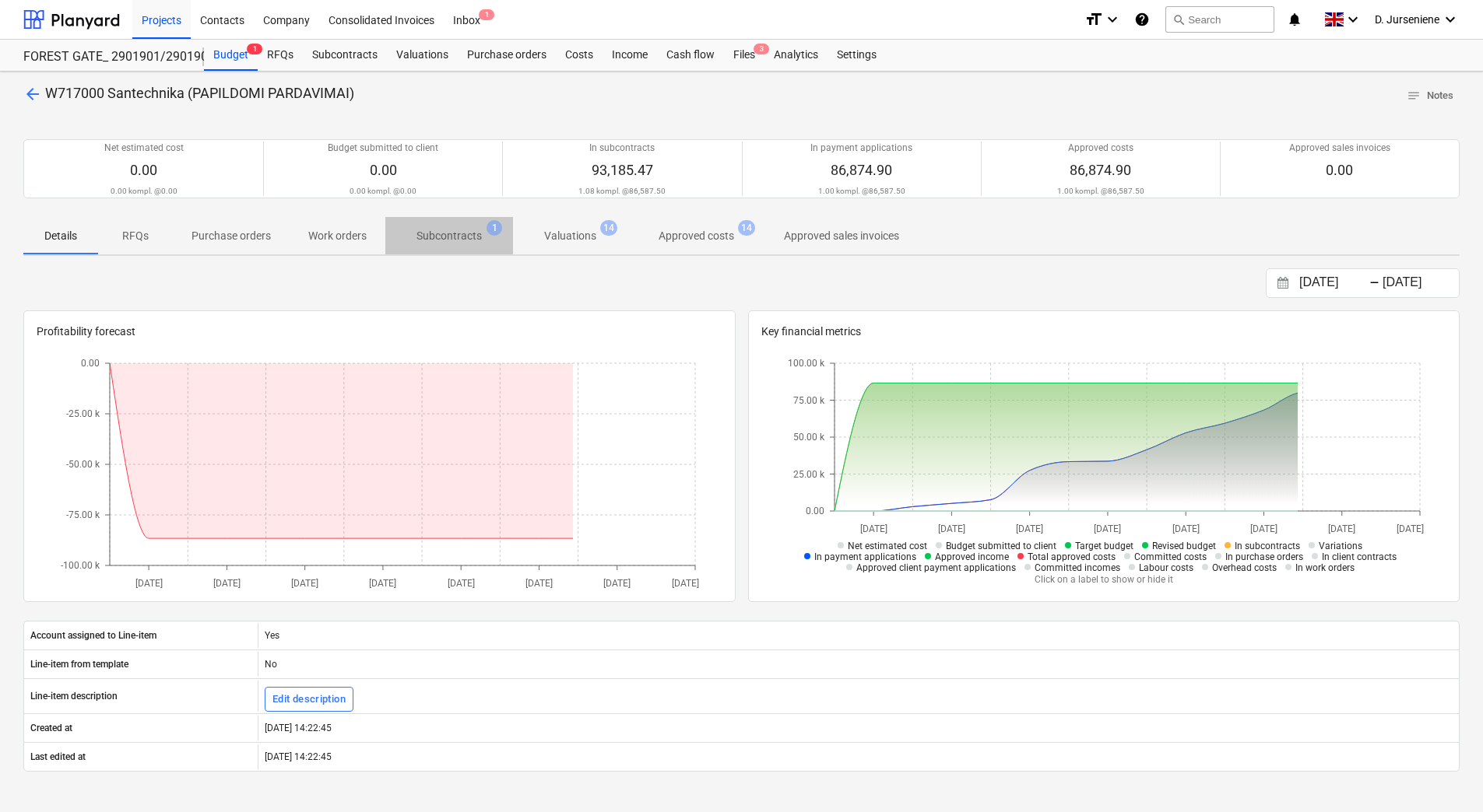
click at [471, 232] on p "Subcontracts" at bounding box center [449, 236] width 66 height 16
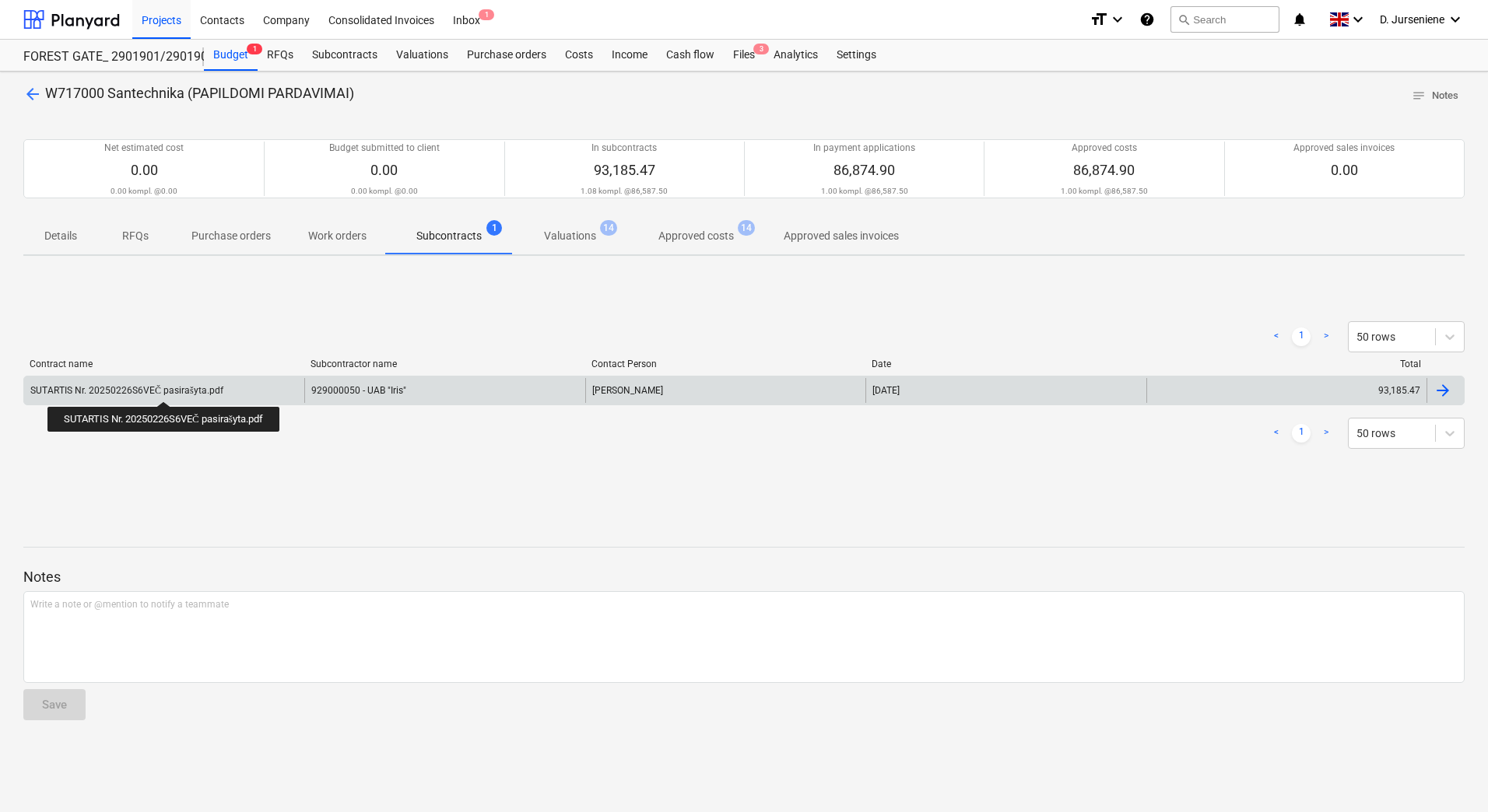
click at [167, 387] on div "SUTARTIS Nr. 20250226S6VEČ pasirašyta.pdf" at bounding box center [127, 391] width 193 height 12
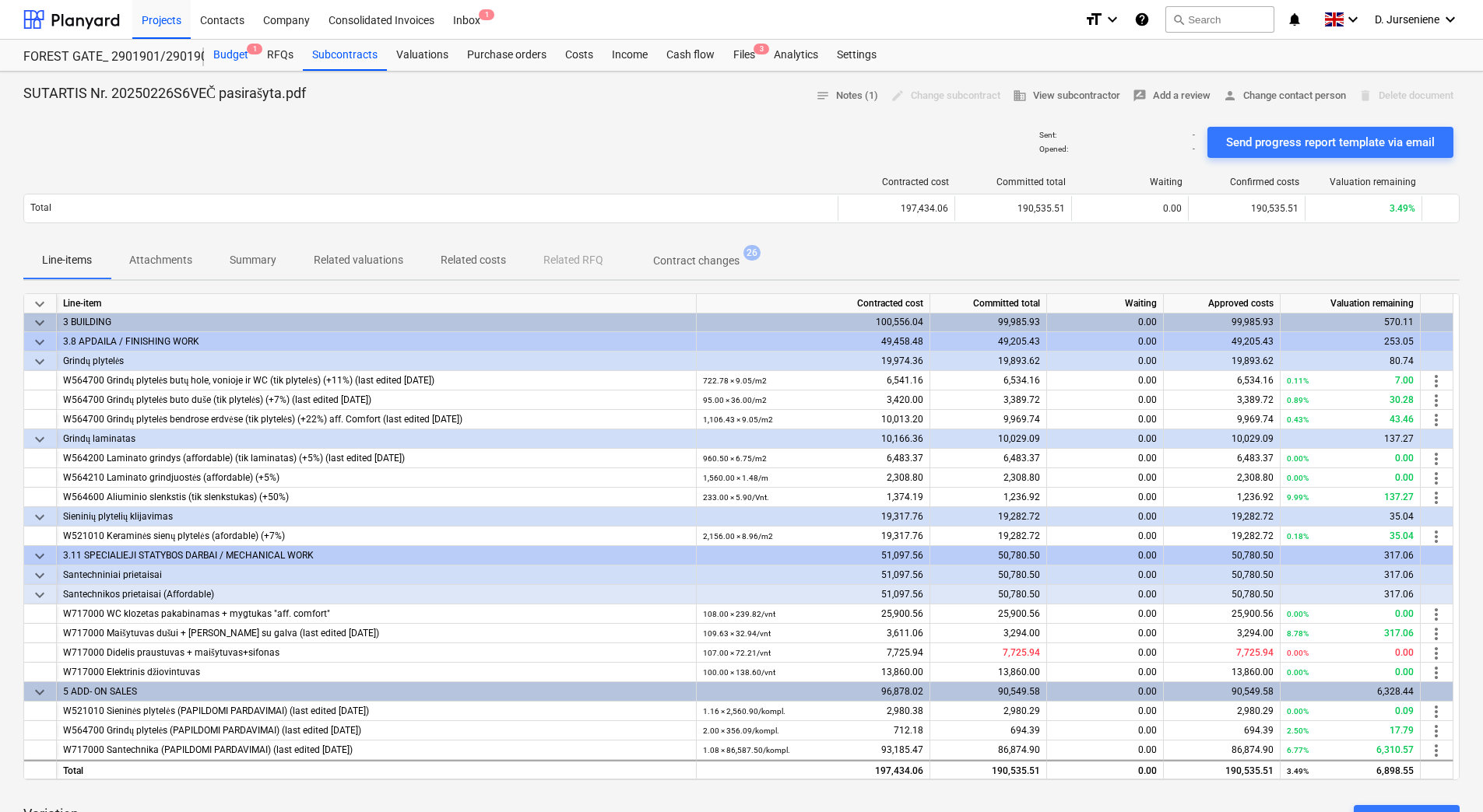
click at [221, 58] on div "Budget 1" at bounding box center [231, 56] width 54 height 31
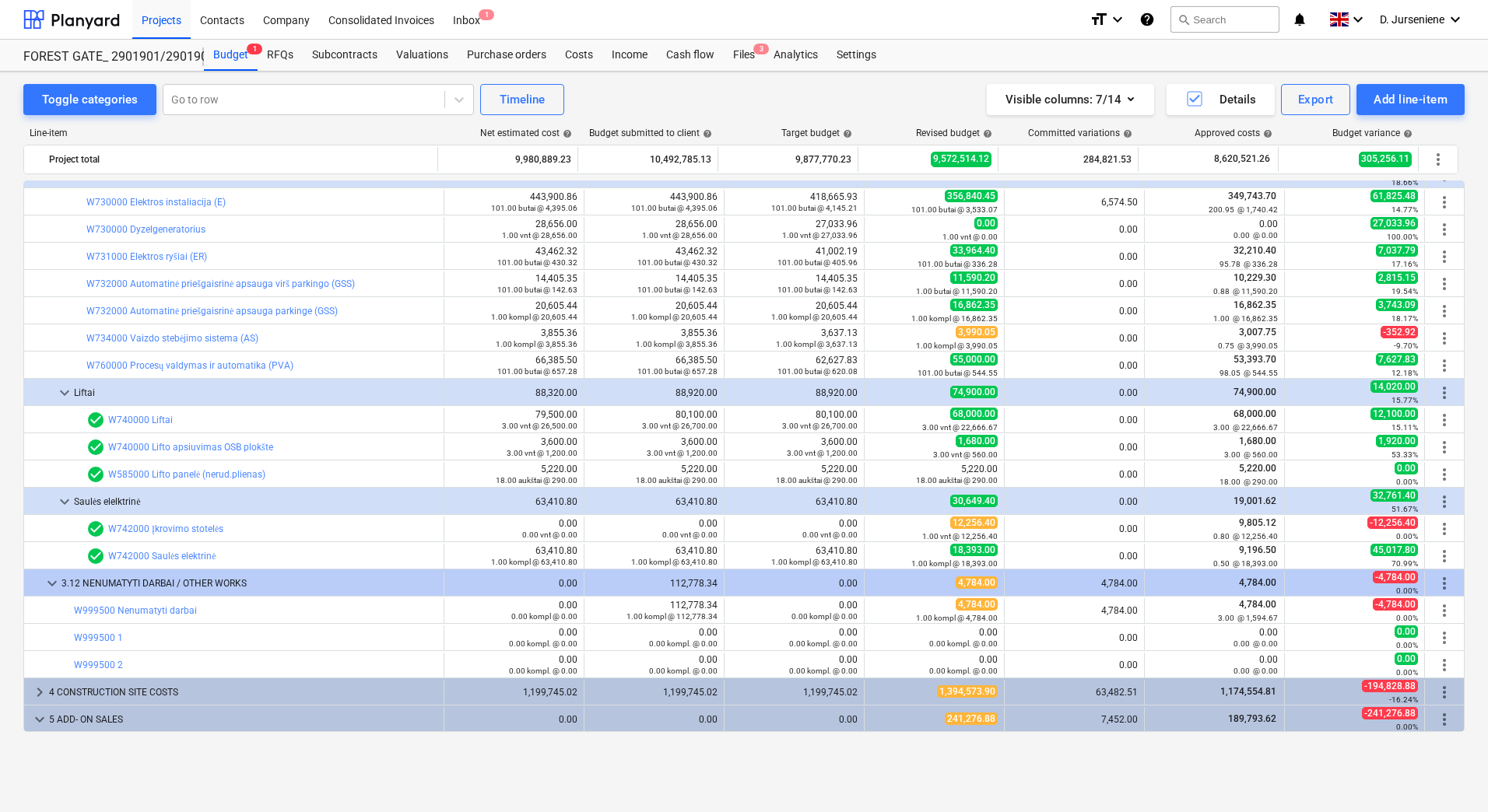
scroll to position [1930, 0]
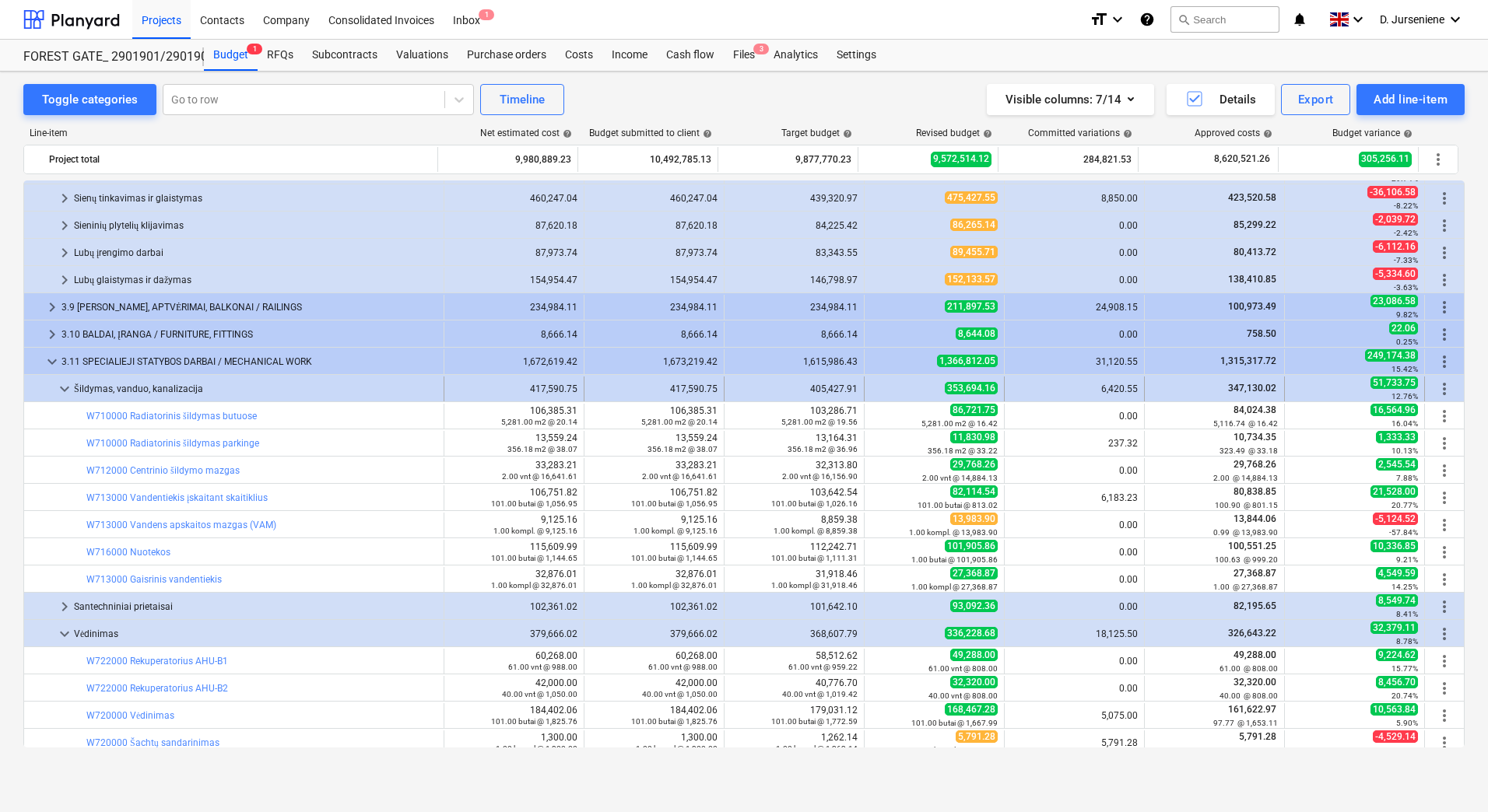
click at [61, 389] on span "keyboard_arrow_down" at bounding box center [65, 389] width 18 height 18
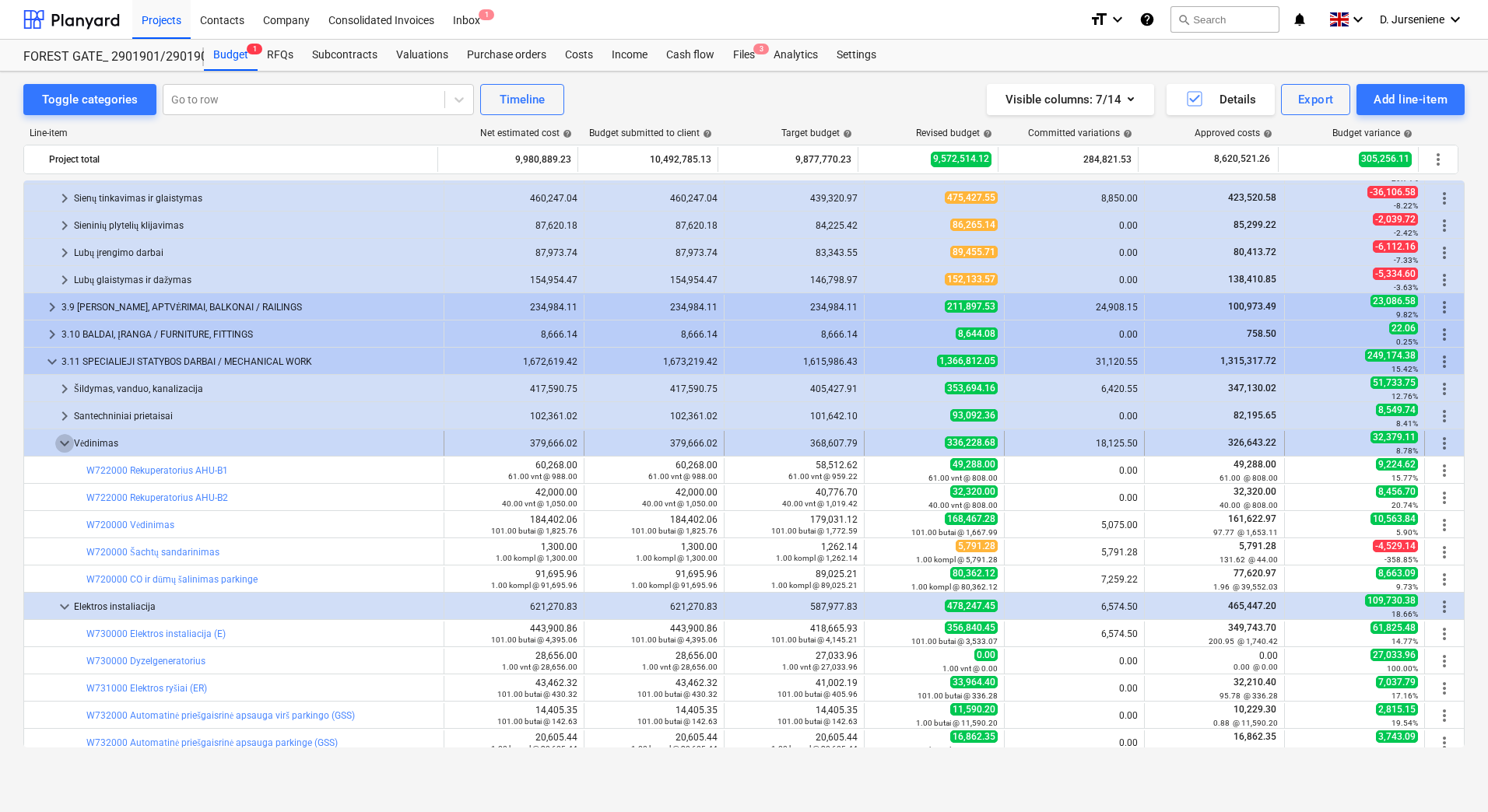
click at [67, 439] on span "keyboard_arrow_down" at bounding box center [65, 443] width 18 height 18
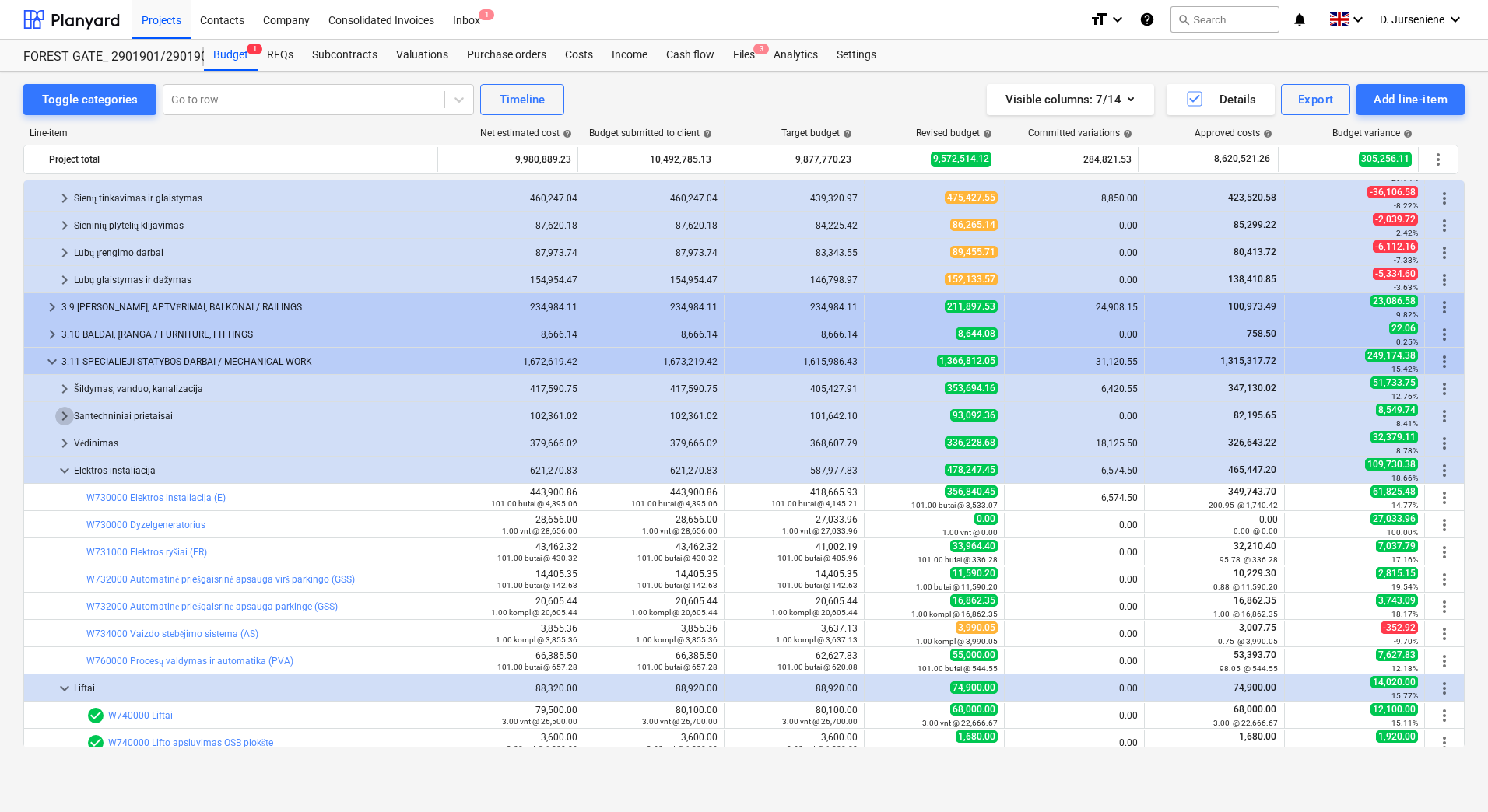
click at [67, 416] on span "keyboard_arrow_right" at bounding box center [65, 416] width 18 height 18
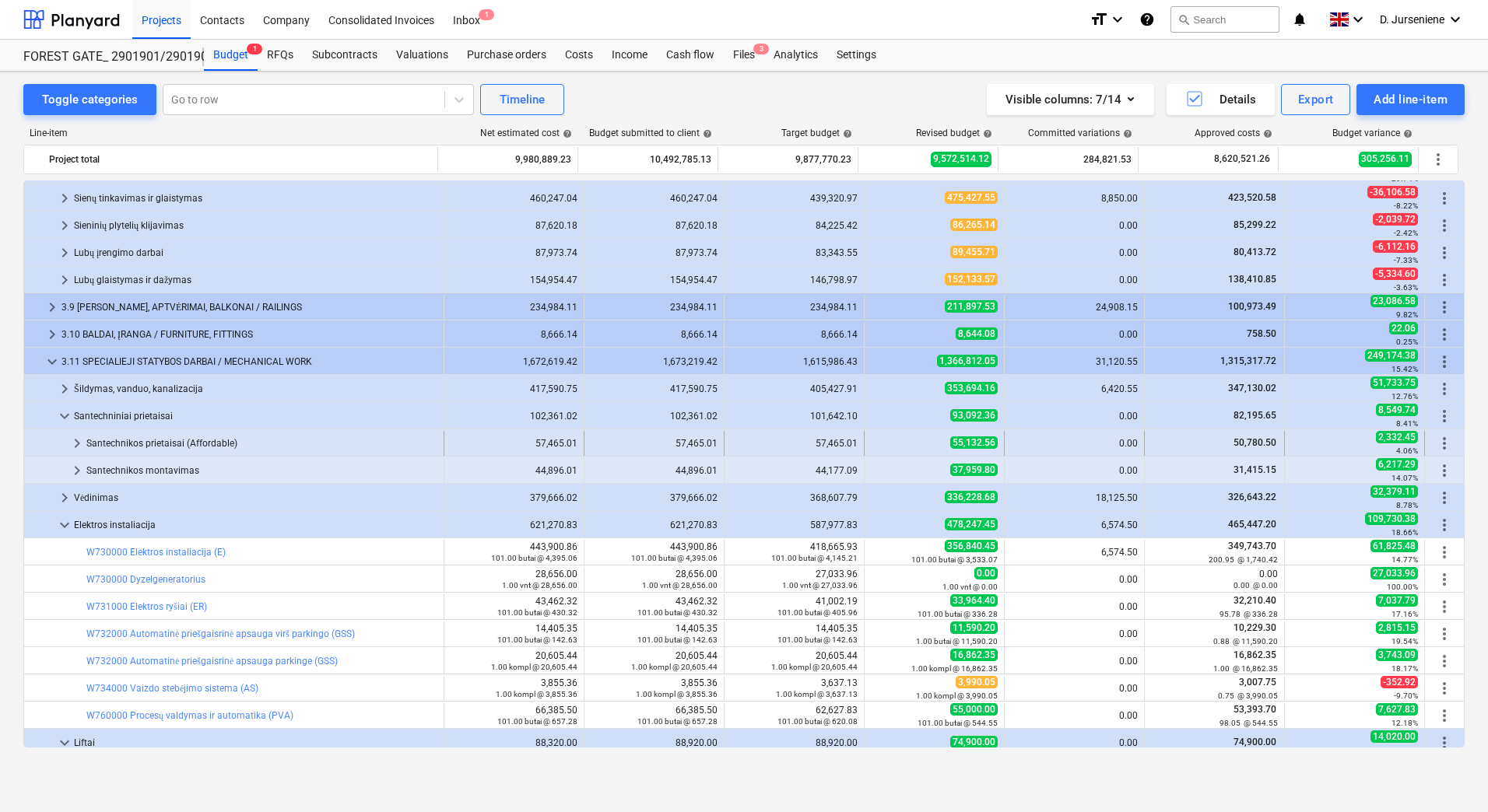
click at [78, 440] on span "keyboard_arrow_right" at bounding box center [77, 443] width 18 height 18
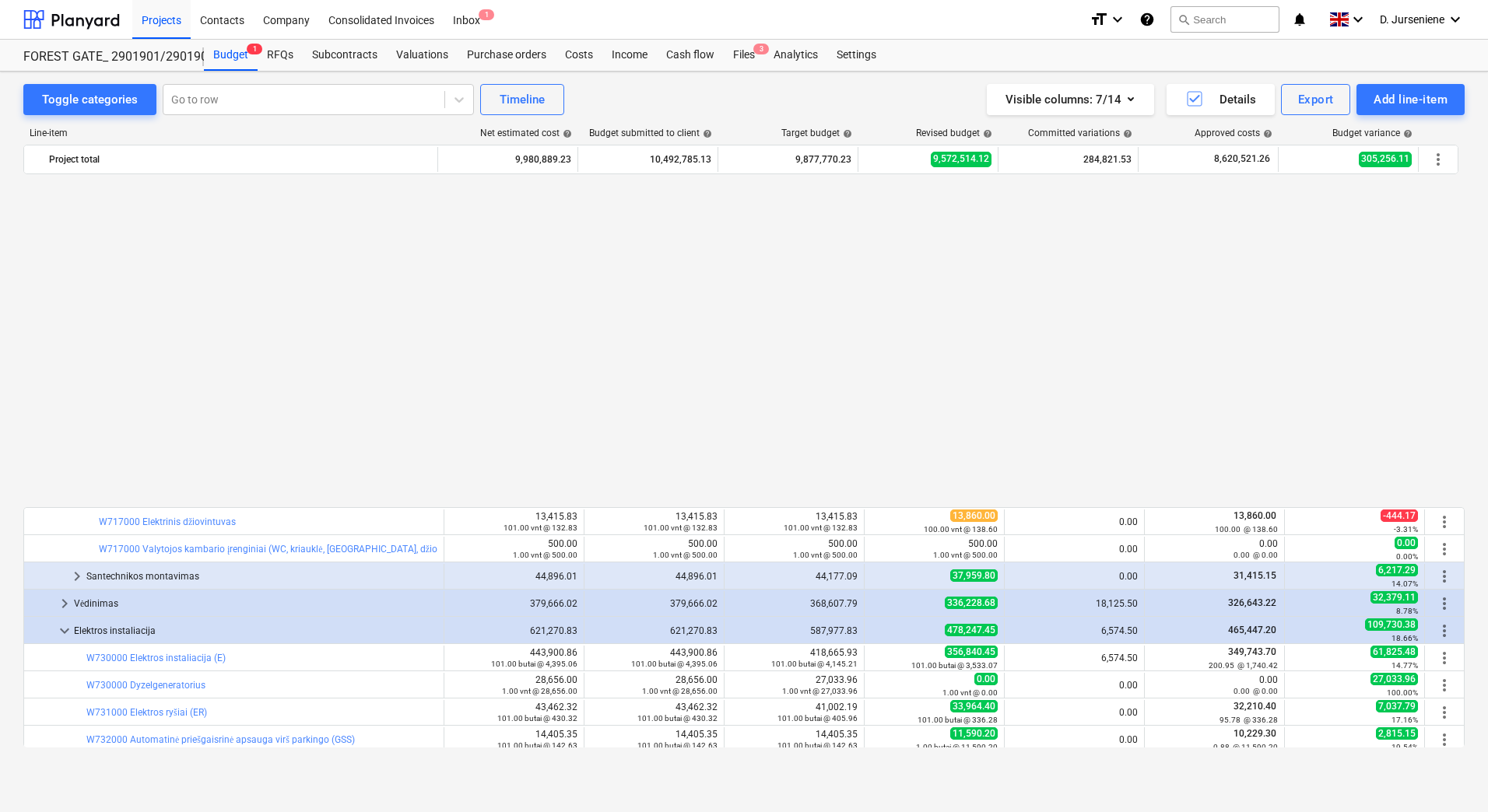
scroll to position [2755, 0]
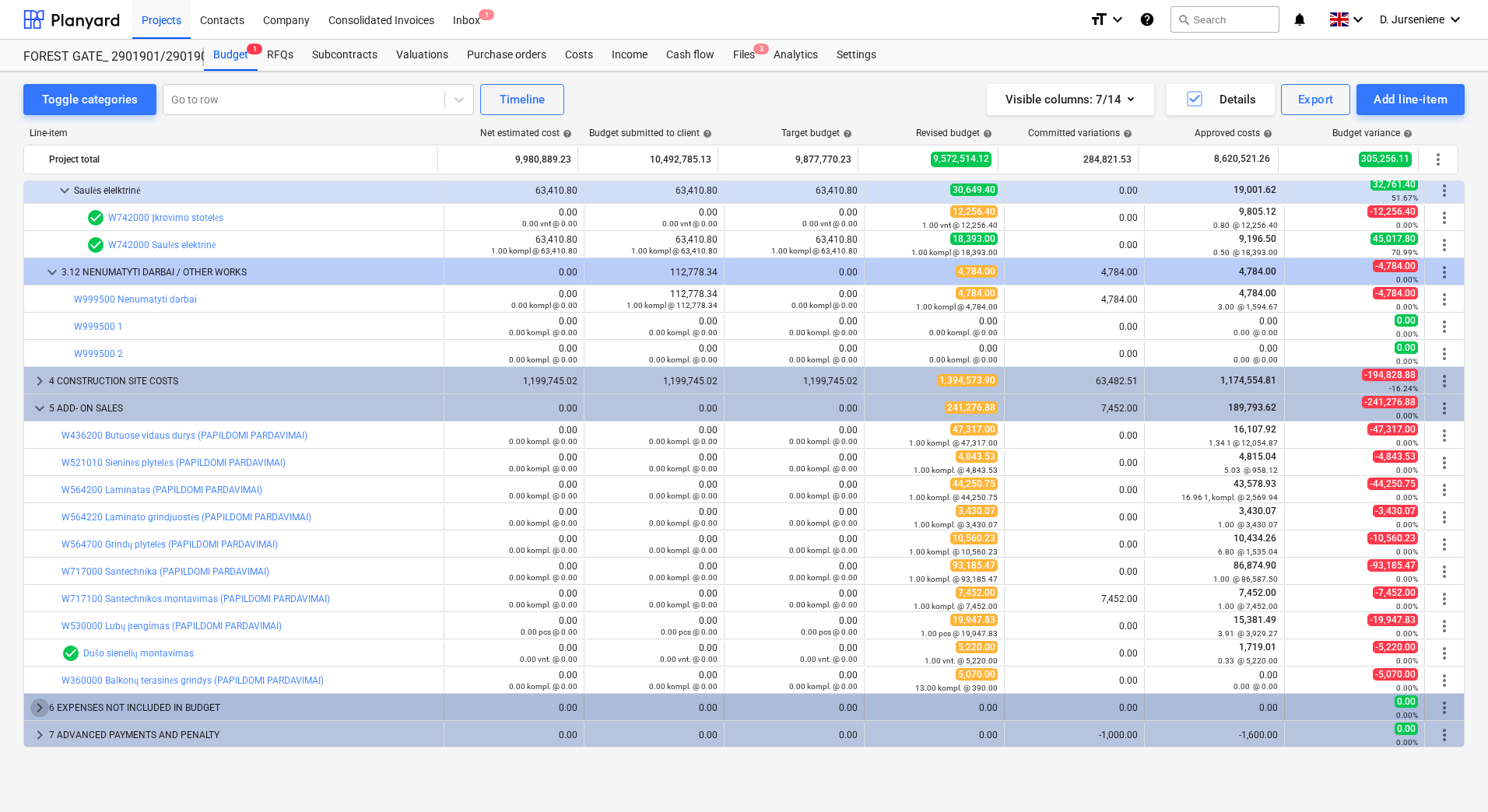
click at [30, 625] on span "keyboard_arrow_right" at bounding box center [39, 708] width 18 height 18
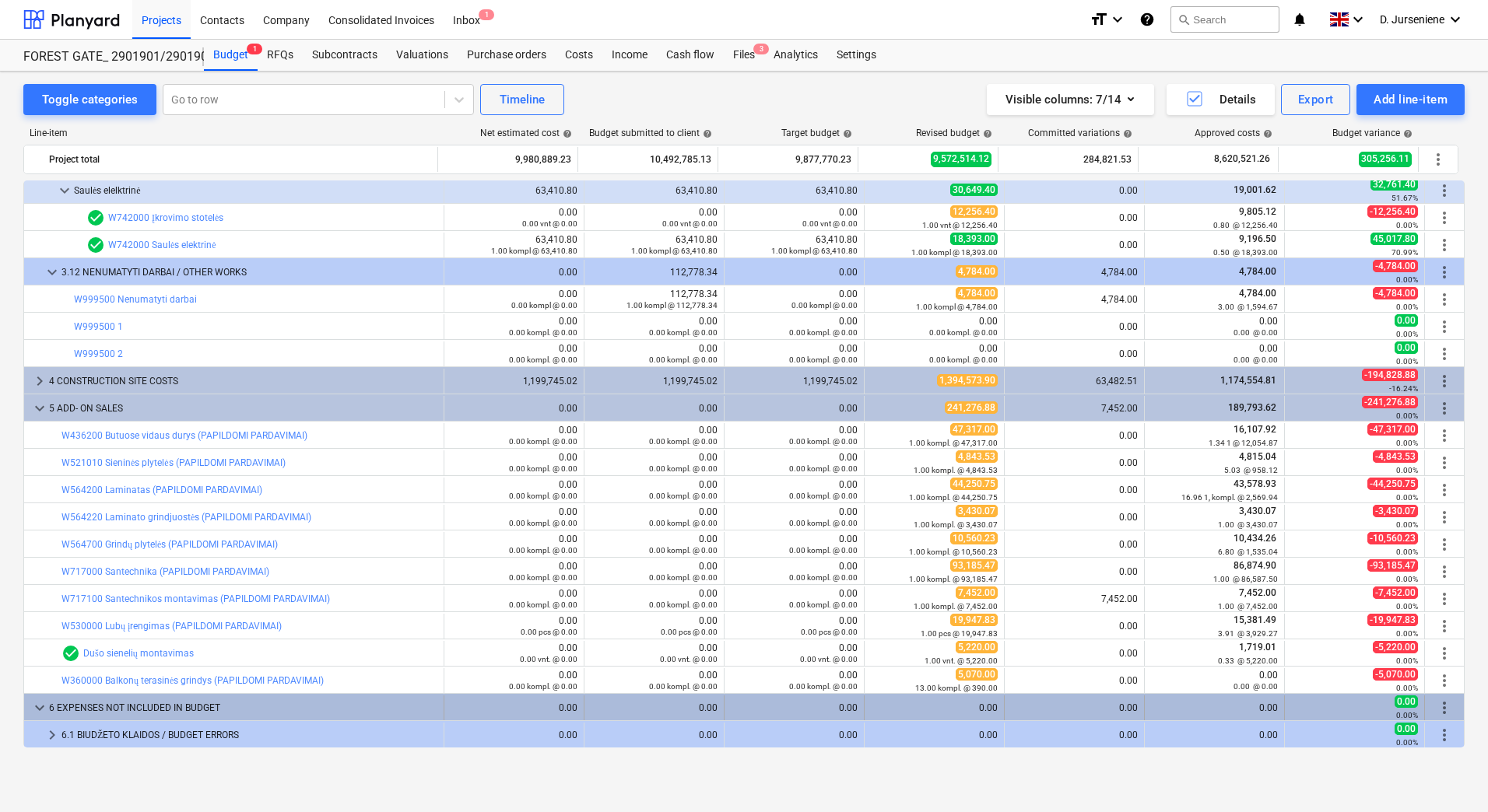
click at [33, 625] on span "keyboard_arrow_down" at bounding box center [39, 708] width 18 height 18
